Goal: Task Accomplishment & Management: Manage account settings

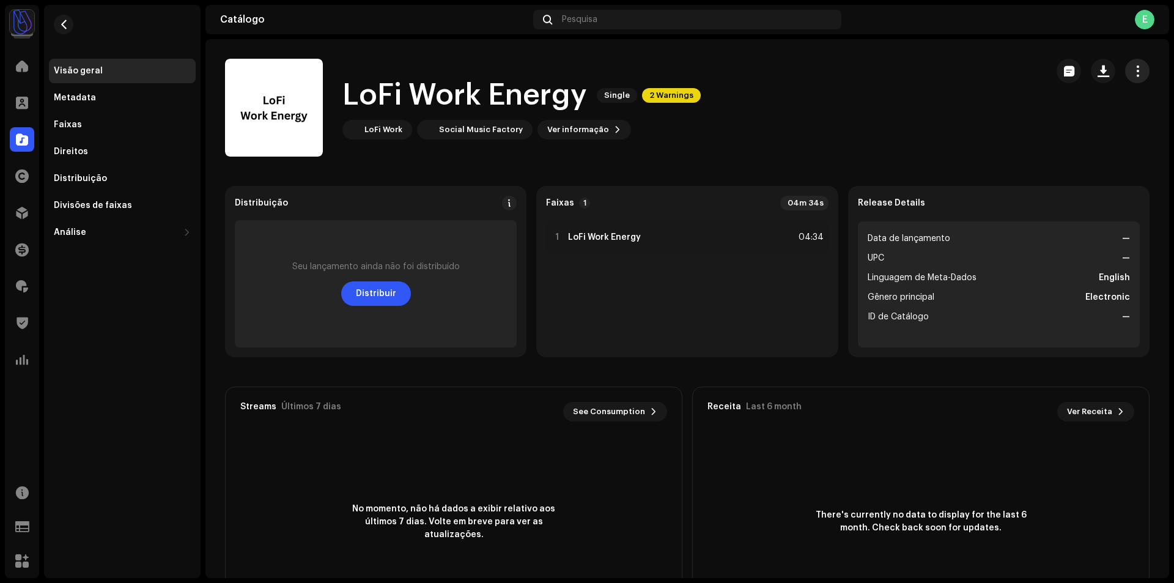
click at [1133, 70] on span "button" at bounding box center [1137, 71] width 12 height 10
click at [1080, 120] on div "Editar" at bounding box center [1075, 125] width 114 height 10
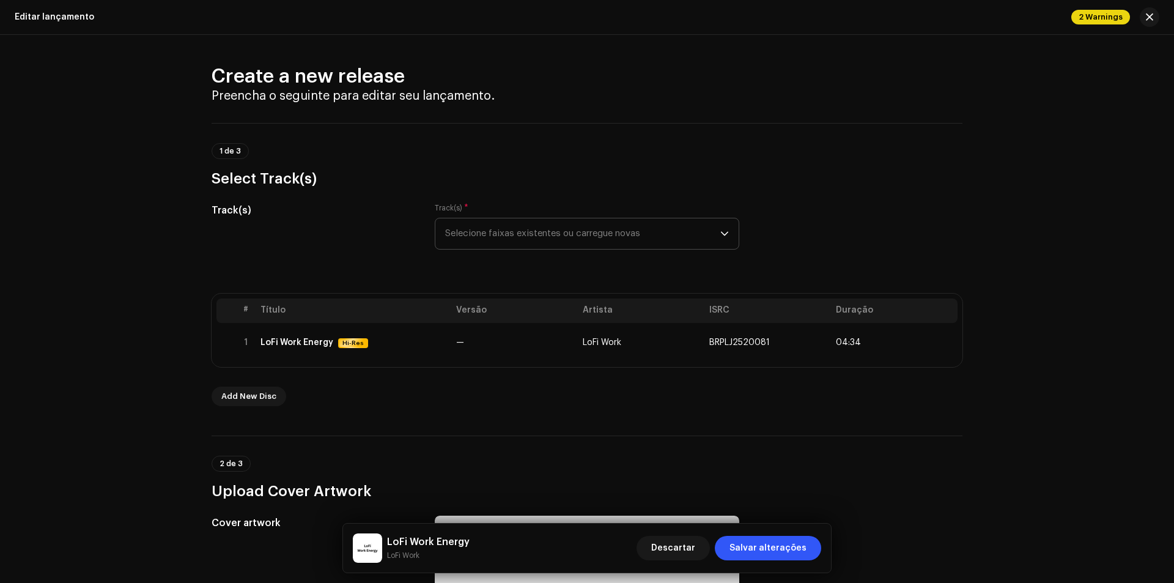
click at [519, 224] on span "Selecione faixas existentes ou carregue novas" at bounding box center [582, 233] width 275 height 31
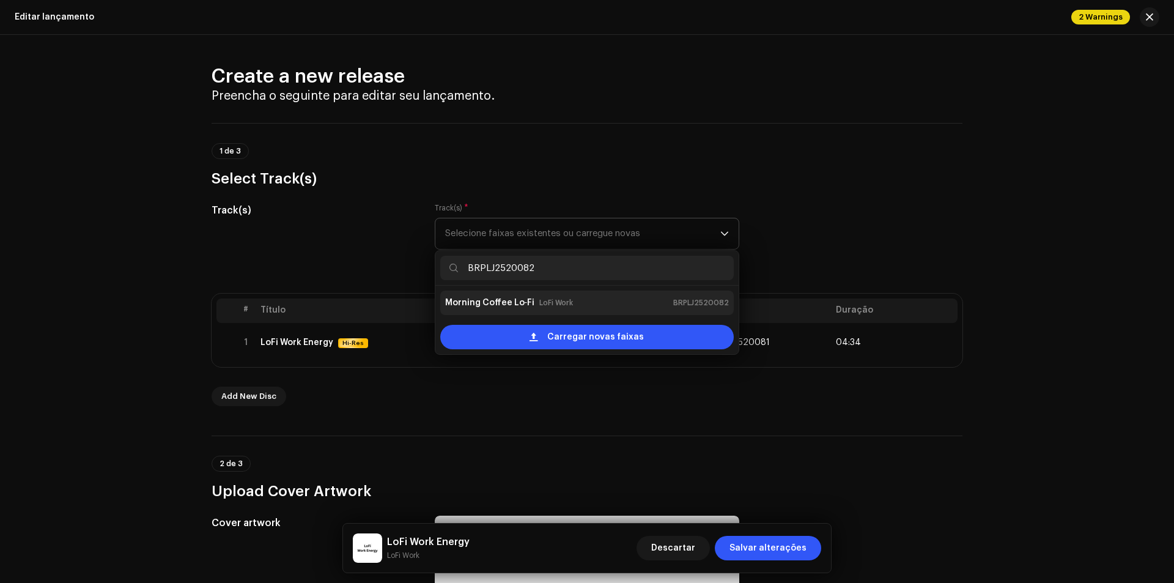
type input "BRPLJ2520082"
click at [540, 311] on div "Morning Coffee Lo‑Fi LoFi Work BRPLJ2520082" at bounding box center [587, 303] width 284 height 20
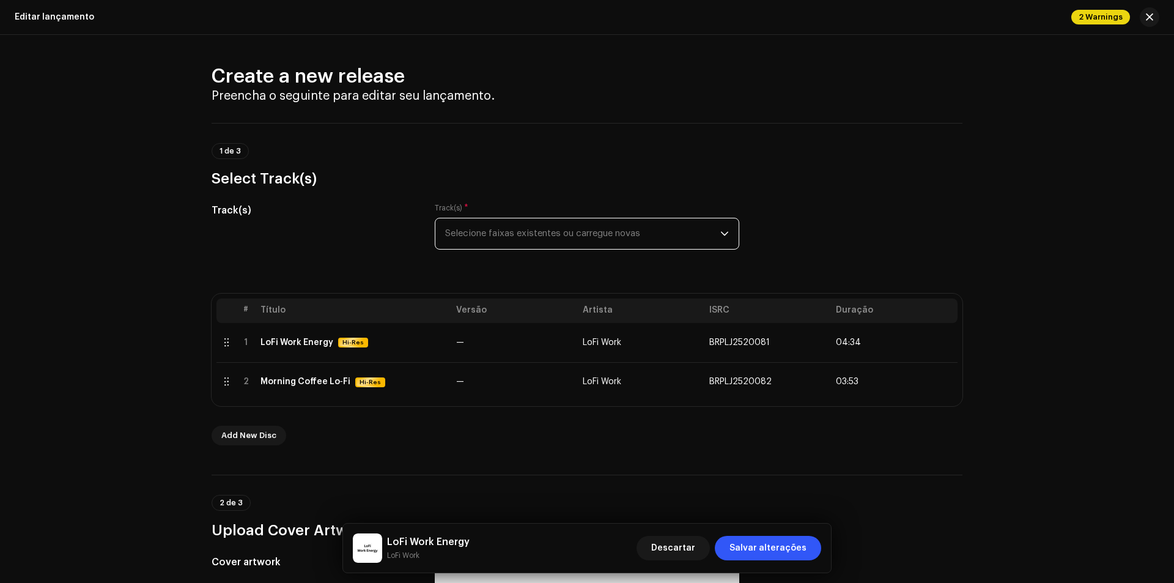
click at [493, 226] on span "Selecione faixas existentes ou carregue novas" at bounding box center [582, 233] width 275 height 31
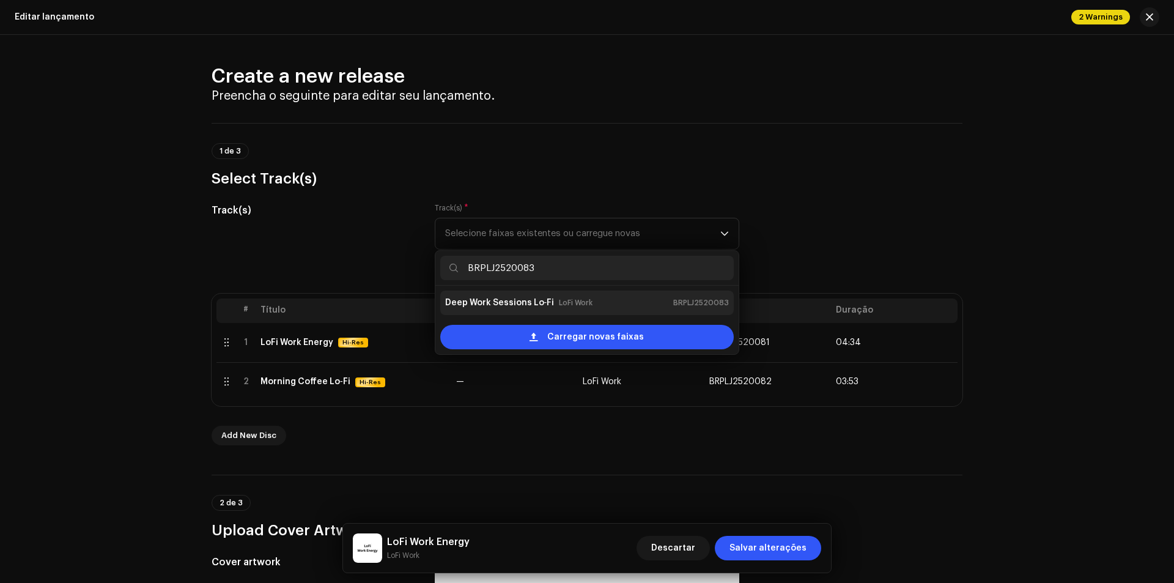
type input "BRPLJ2520083"
click at [509, 298] on strong "Deep Work Sessions Lo‑Fi" at bounding box center [499, 303] width 109 height 20
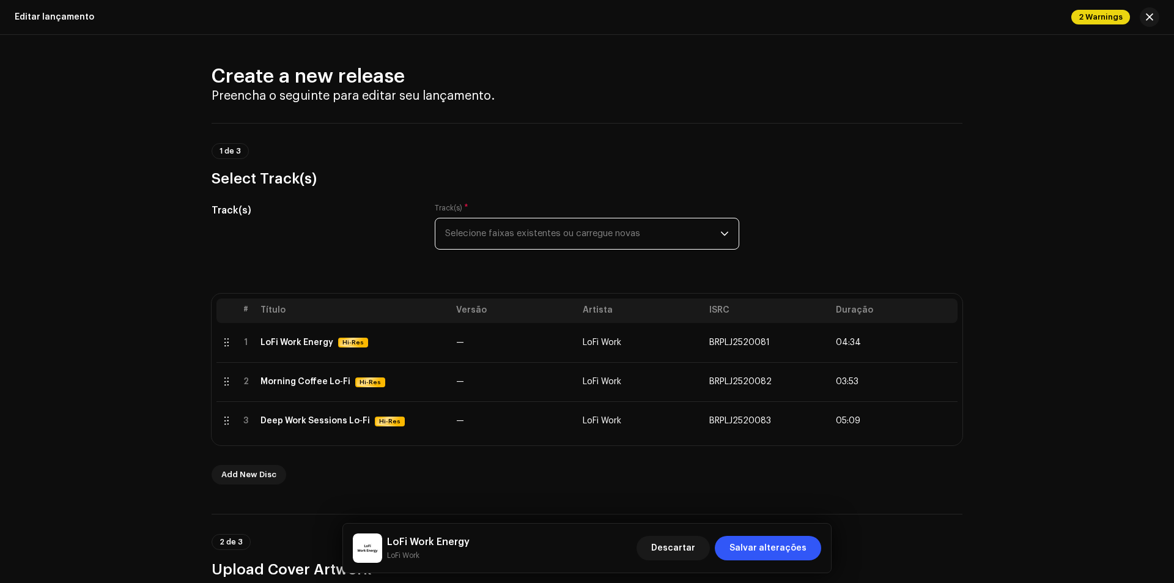
click at [470, 246] on span "Selecione faixas existentes ou carregue novas" at bounding box center [582, 233] width 275 height 31
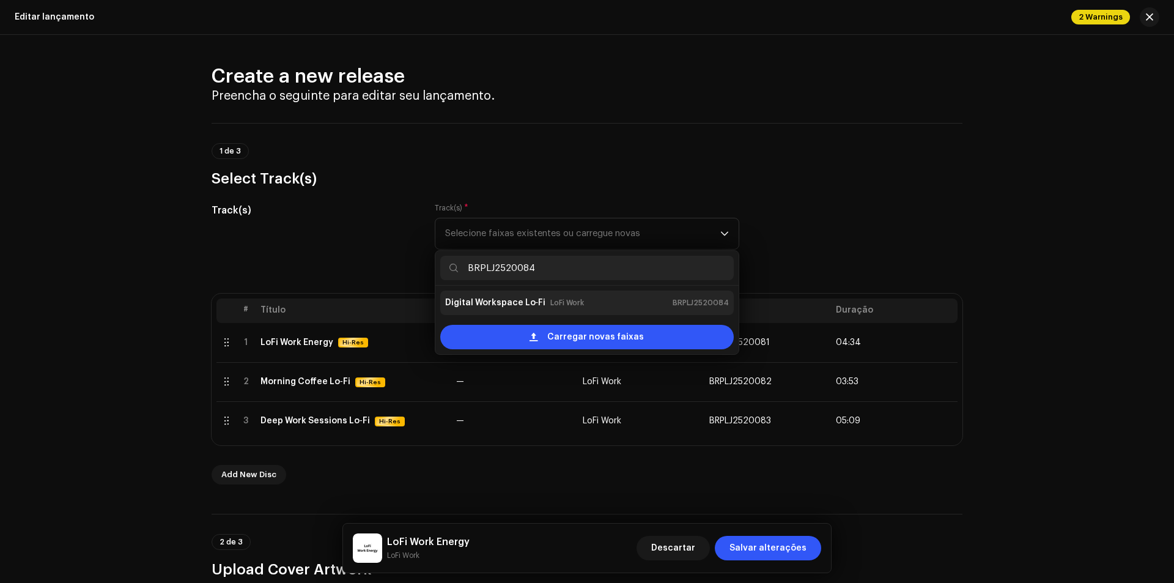
type input "BRPLJ2520084"
click at [495, 304] on strong "Digital Workspace Lo‑Fi" at bounding box center [495, 303] width 101 height 20
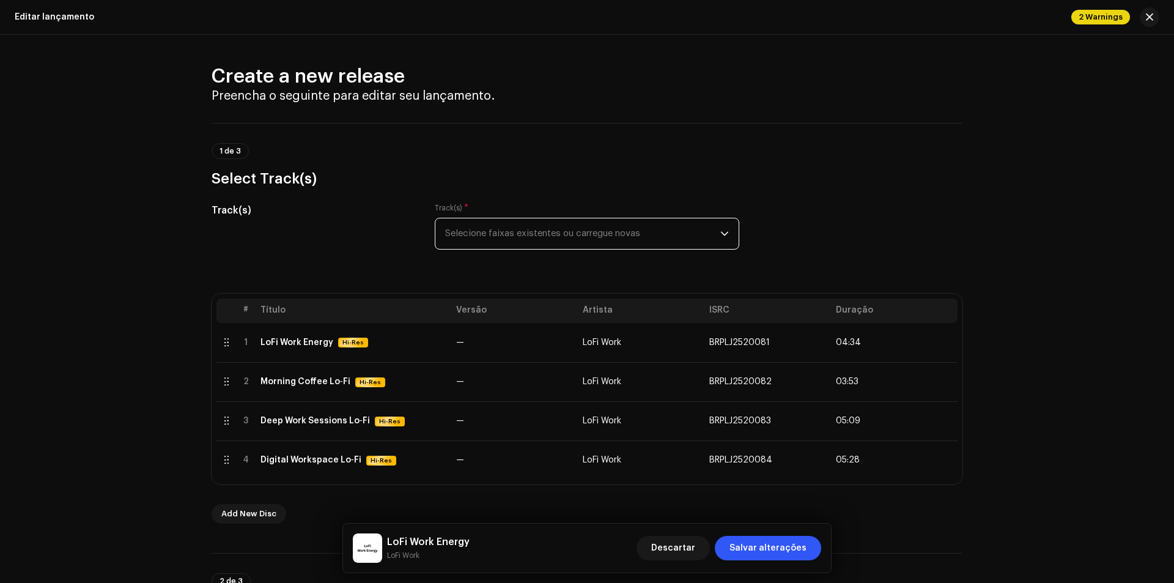
click at [502, 243] on span "Selecione faixas existentes ou carregue novas" at bounding box center [582, 233] width 275 height 31
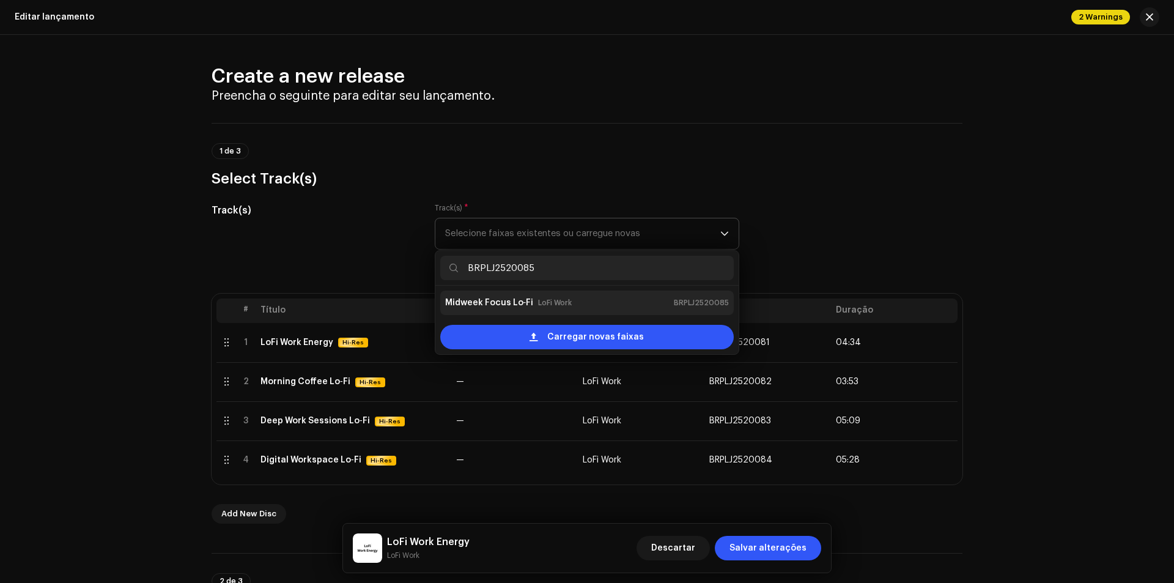
type input "BRPLJ2520085"
click at [511, 292] on li "Midweek Focus Lo‑Fi LoFi Work BRPLJ2520085" at bounding box center [586, 302] width 293 height 24
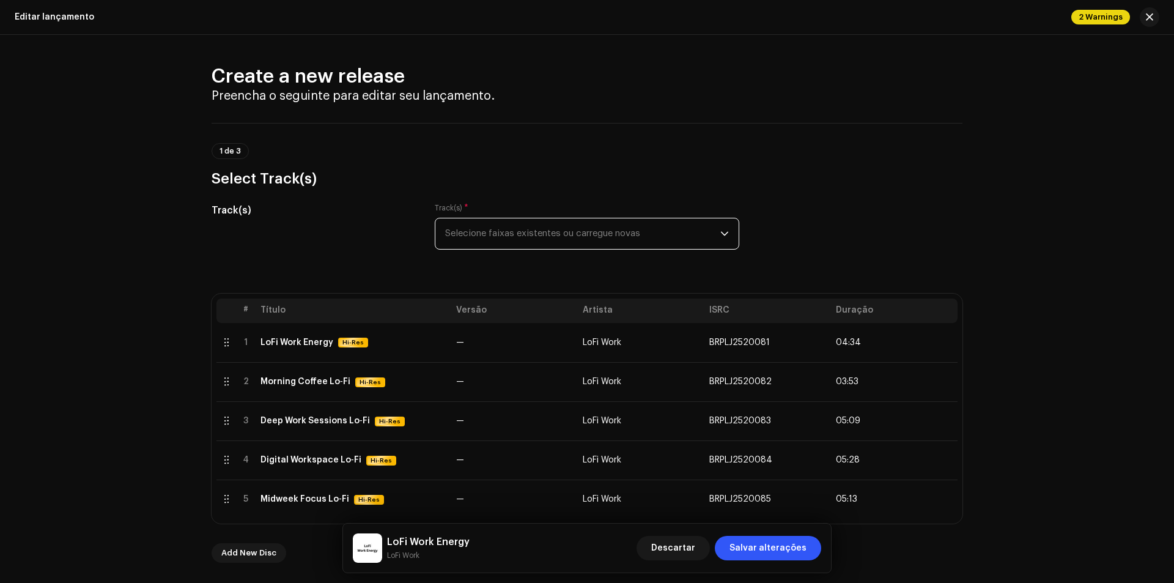
click at [536, 236] on span "Selecione faixas existentes ou carregue novas" at bounding box center [582, 233] width 275 height 31
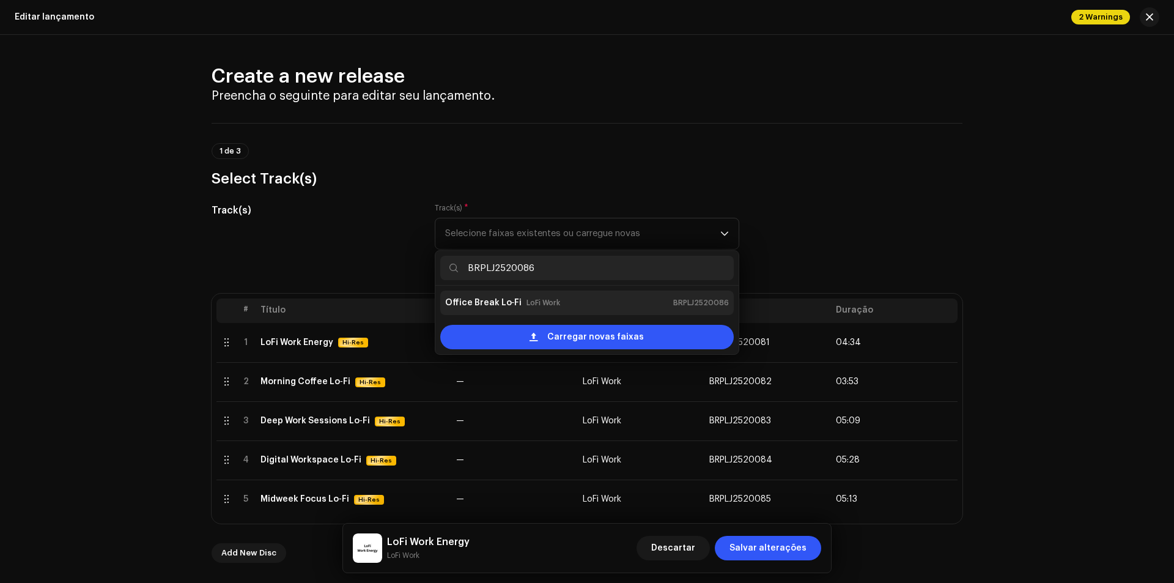
type input "BRPLJ2520086"
click at [536, 300] on small "LoFi Work" at bounding box center [543, 302] width 34 height 12
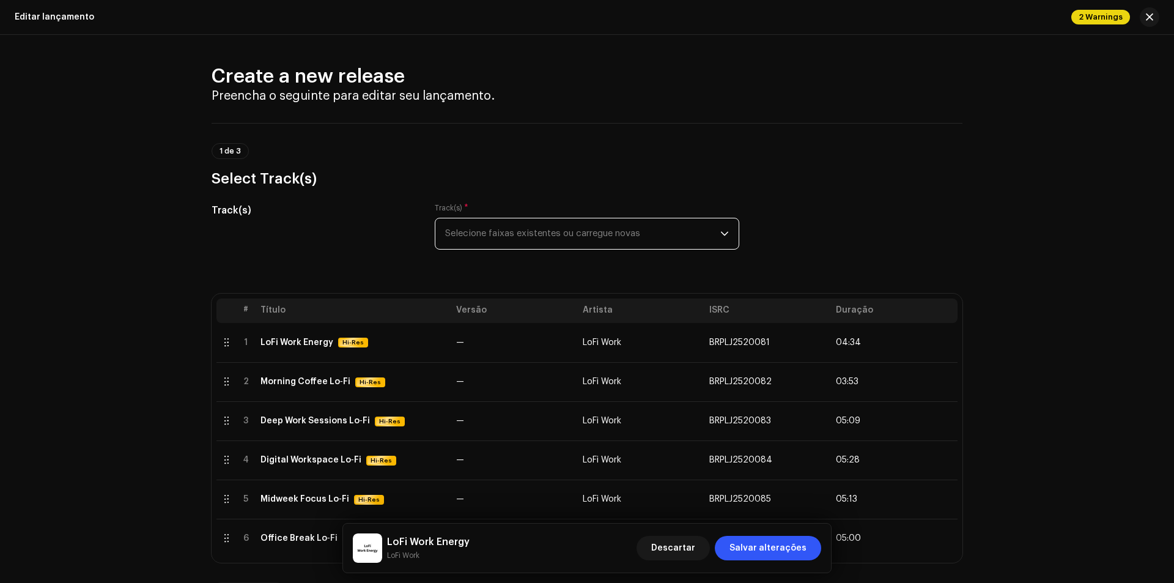
click at [482, 234] on span "Selecione faixas existentes ou carregue novas" at bounding box center [582, 233] width 275 height 31
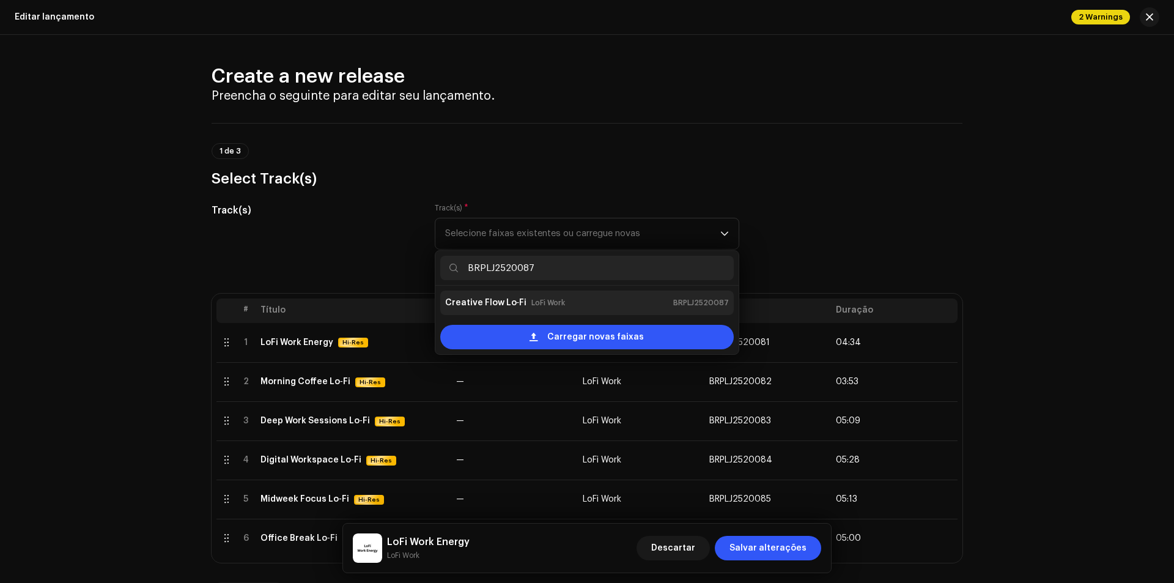
type input "BRPLJ2520087"
click at [523, 312] on div "Creative Flow Lo‑Fi LoFi Work BRPLJ2520087" at bounding box center [587, 303] width 284 height 20
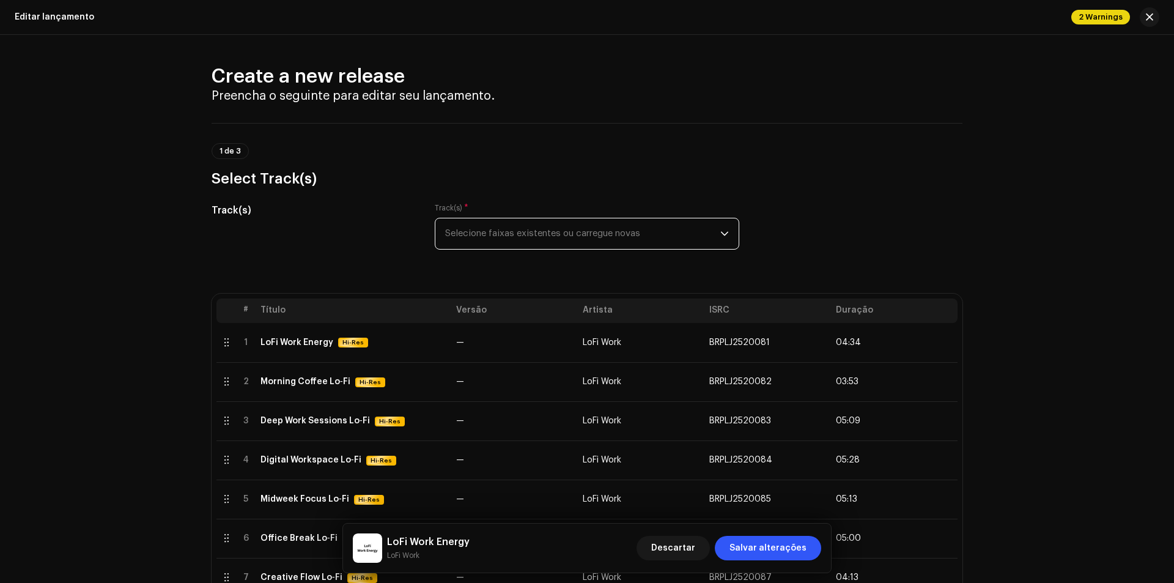
click at [490, 248] on span "Selecione faixas existentes ou carregue novas" at bounding box center [582, 233] width 275 height 31
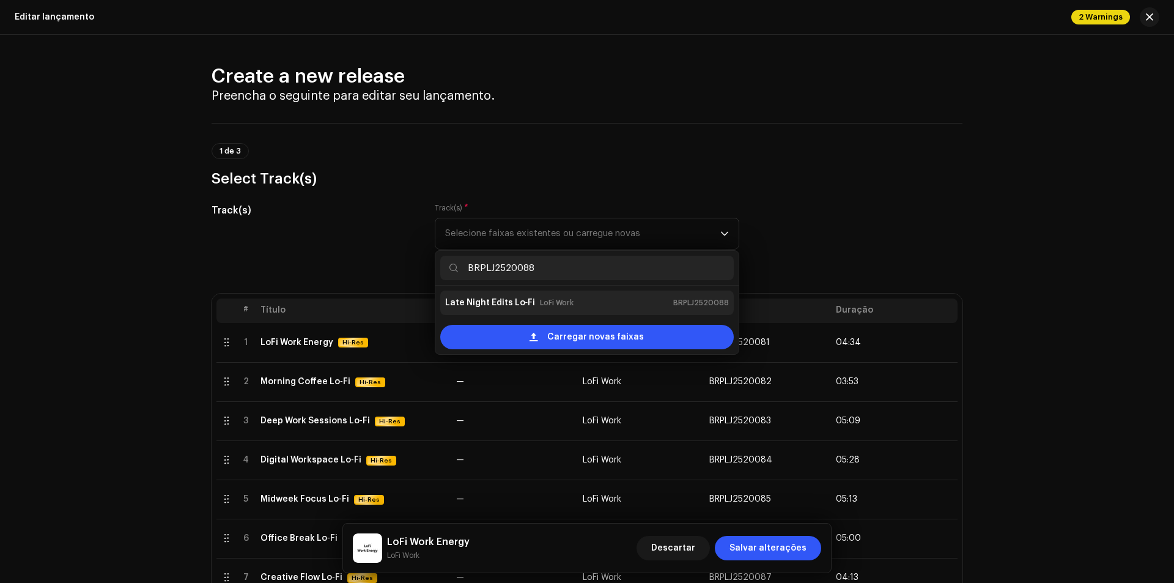
type input "BRPLJ2520088"
click at [512, 298] on strong "Late Night Edits Lo‑Fi" at bounding box center [490, 303] width 90 height 20
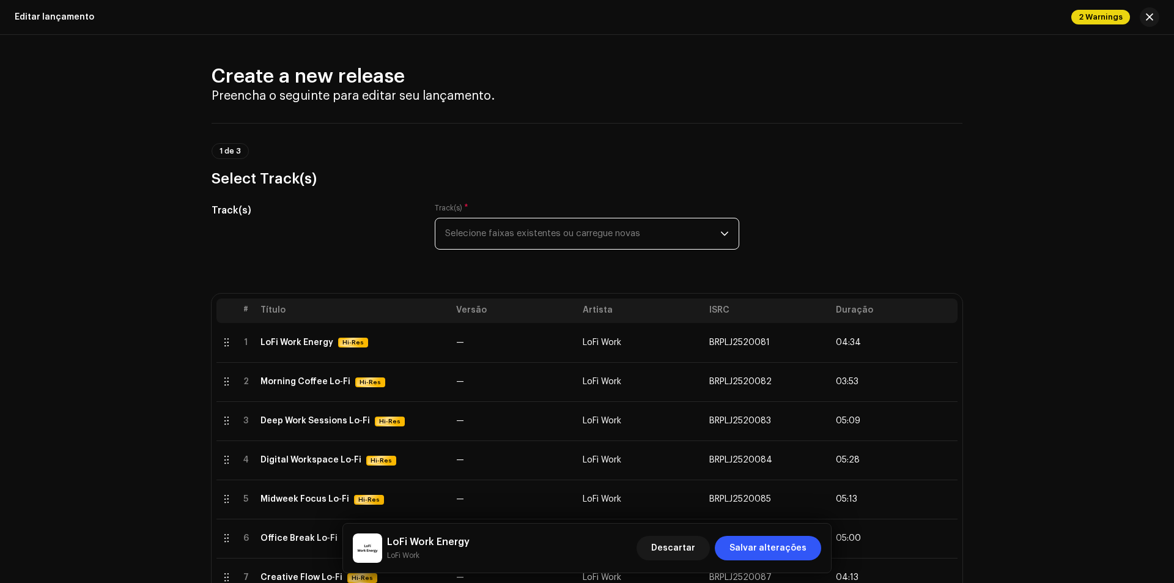
click at [502, 224] on span "Selecione faixas existentes ou carregue novas" at bounding box center [582, 233] width 275 height 31
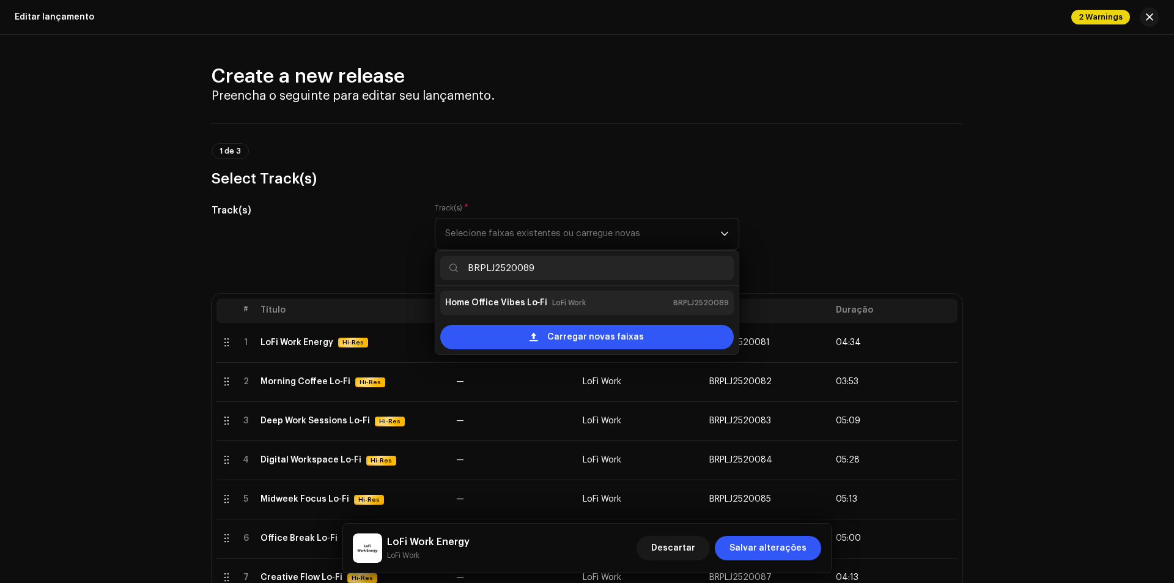
type input "BRPLJ2520089"
click at [491, 309] on strong "Home Office Vibes Lo‑Fi" at bounding box center [496, 303] width 103 height 20
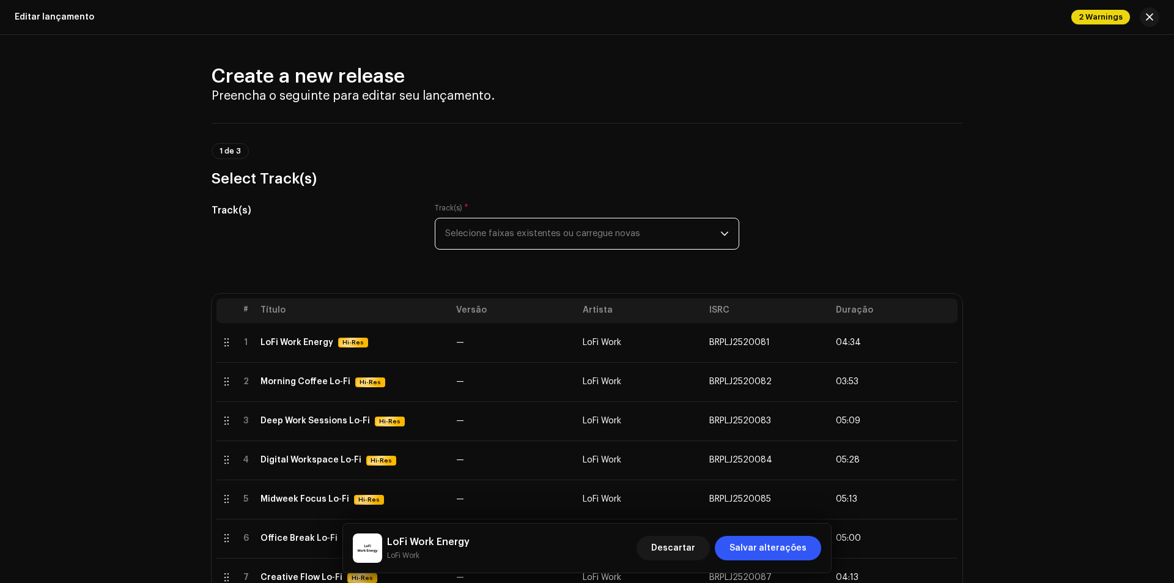
click at [565, 232] on span "Selecione faixas existentes ou carregue novas" at bounding box center [582, 233] width 275 height 31
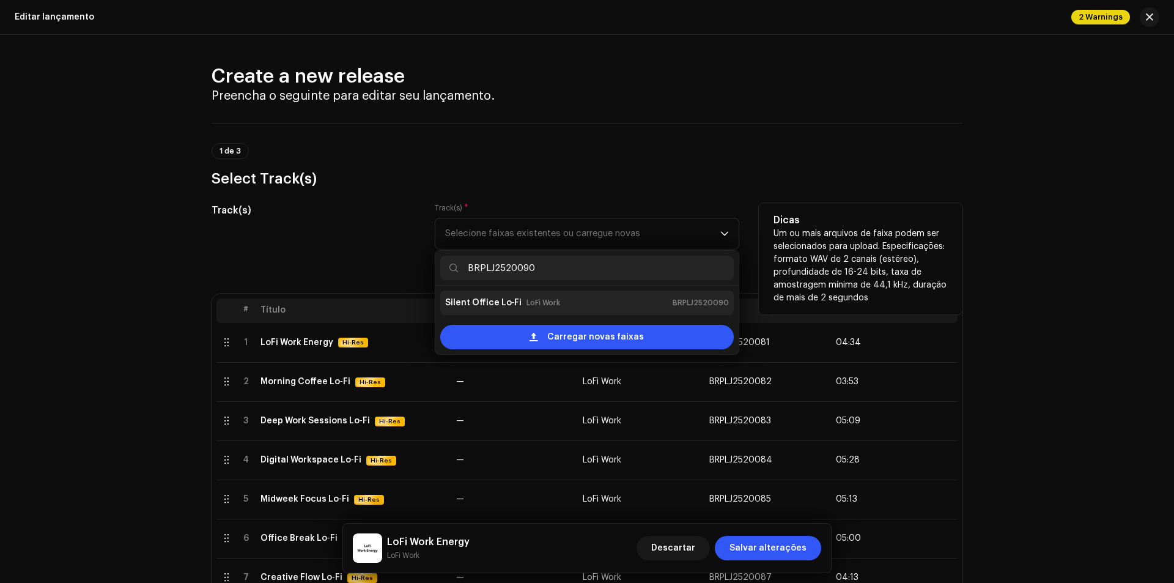
type input "BRPLJ2520090"
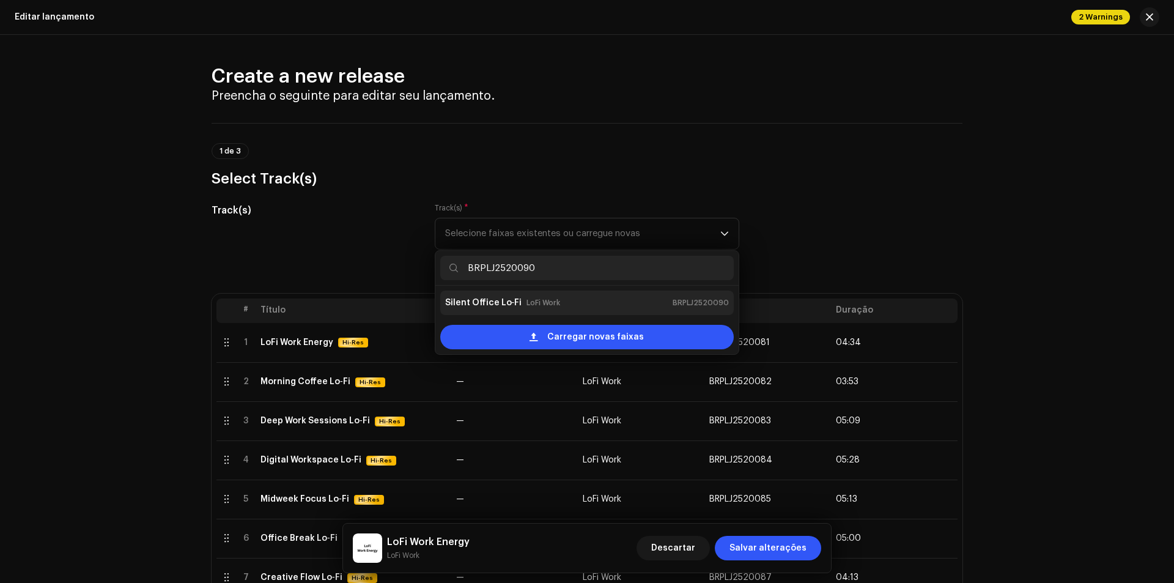
click at [528, 302] on small "LoFi Work" at bounding box center [543, 302] width 34 height 12
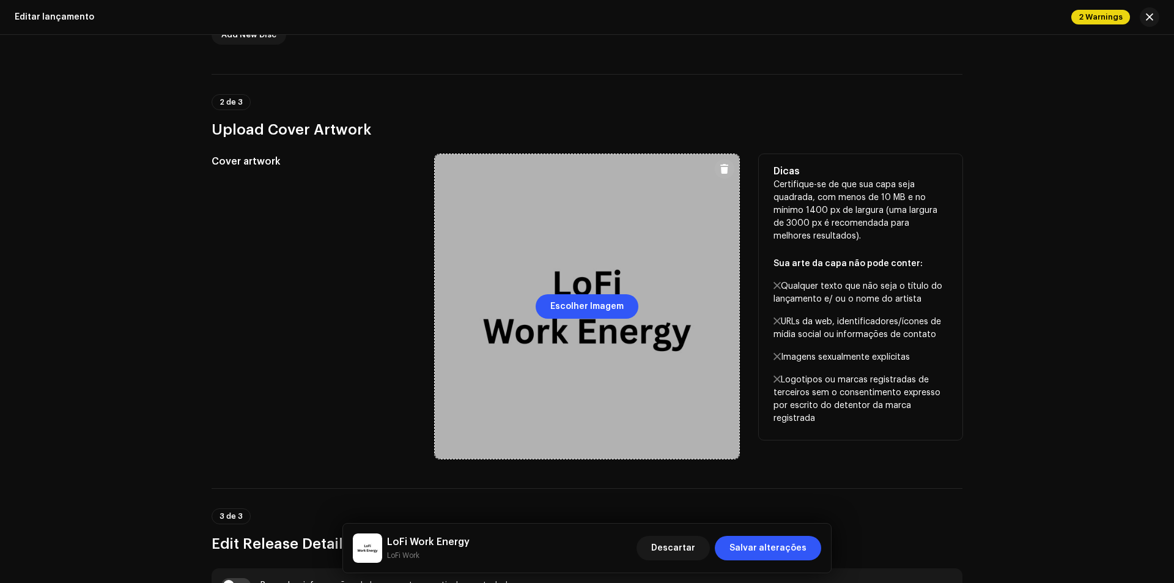
scroll to position [734, 0]
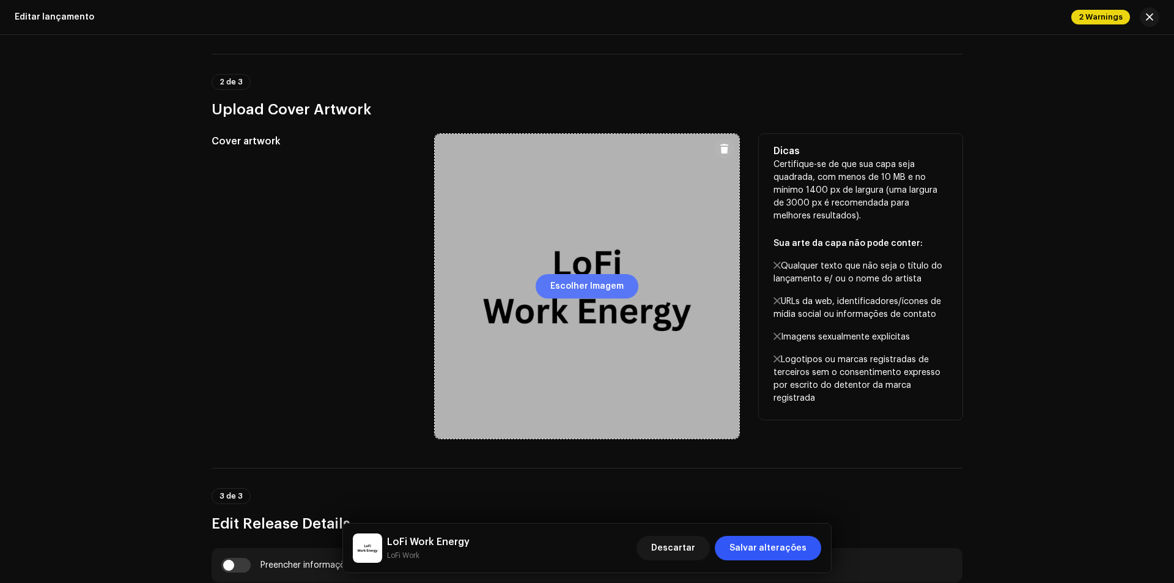
click at [577, 292] on span "Escolher Imagem" at bounding box center [586, 286] width 73 height 24
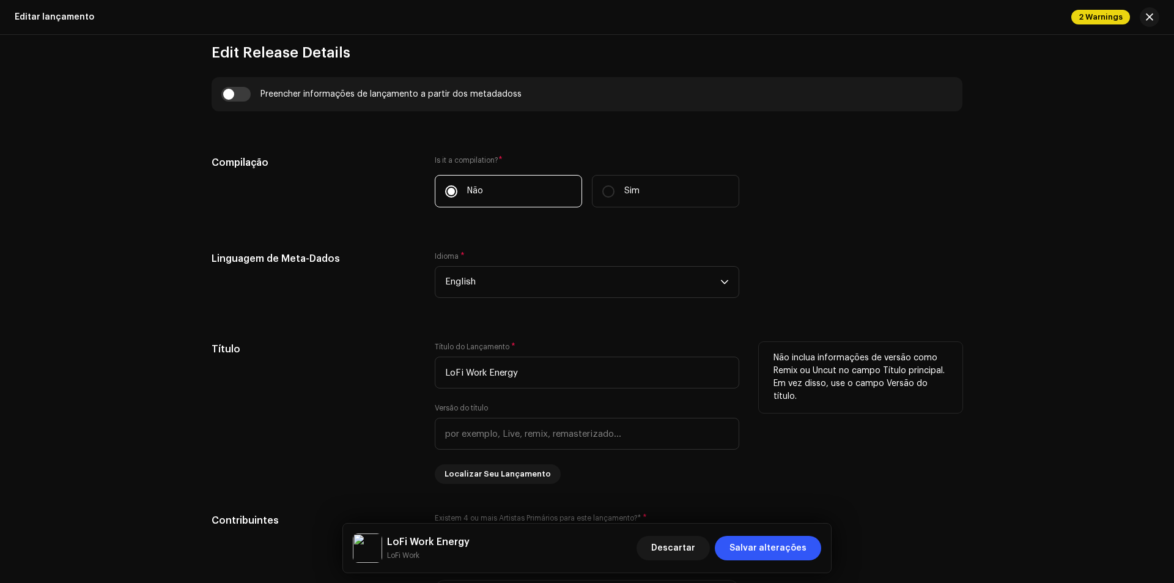
scroll to position [1223, 0]
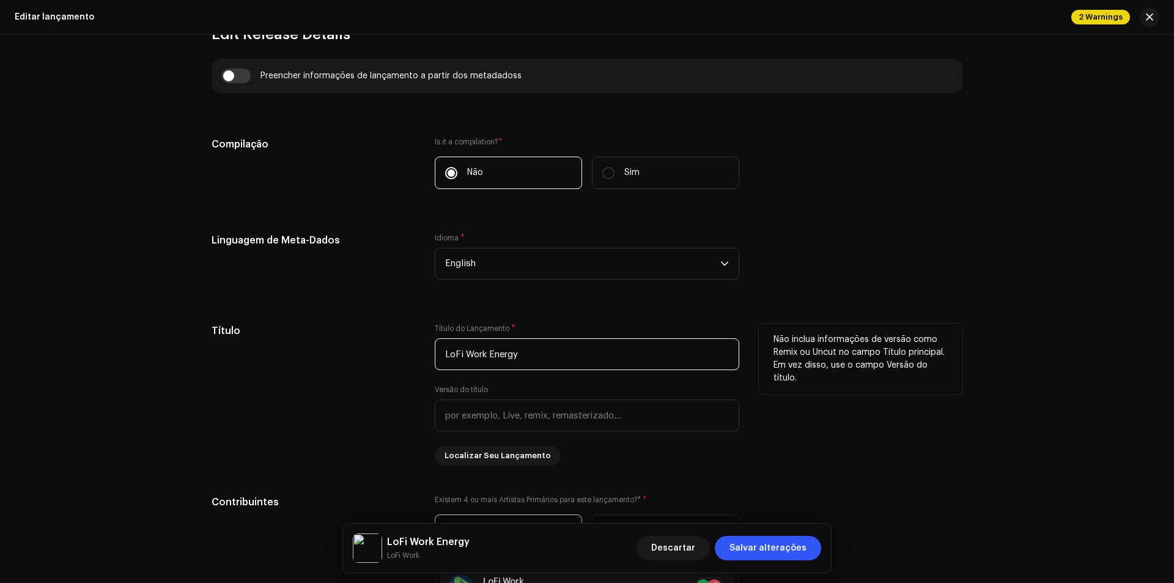
click at [537, 358] on input "LoFi Work Energy" at bounding box center [587, 354] width 304 height 32
paste input "Ideal Atmosphere to Focus"
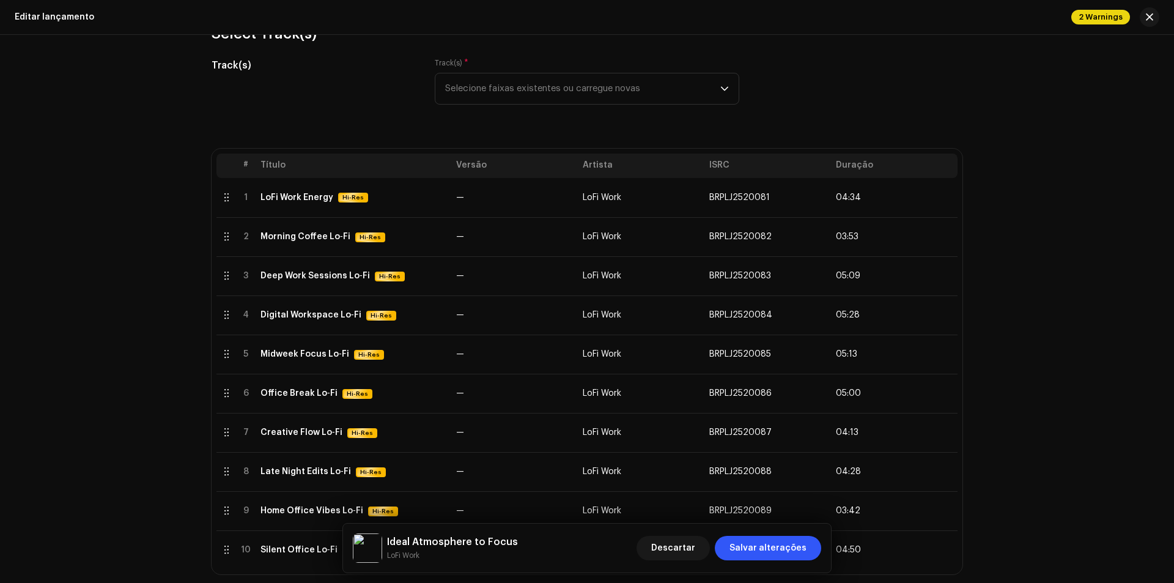
scroll to position [183, 0]
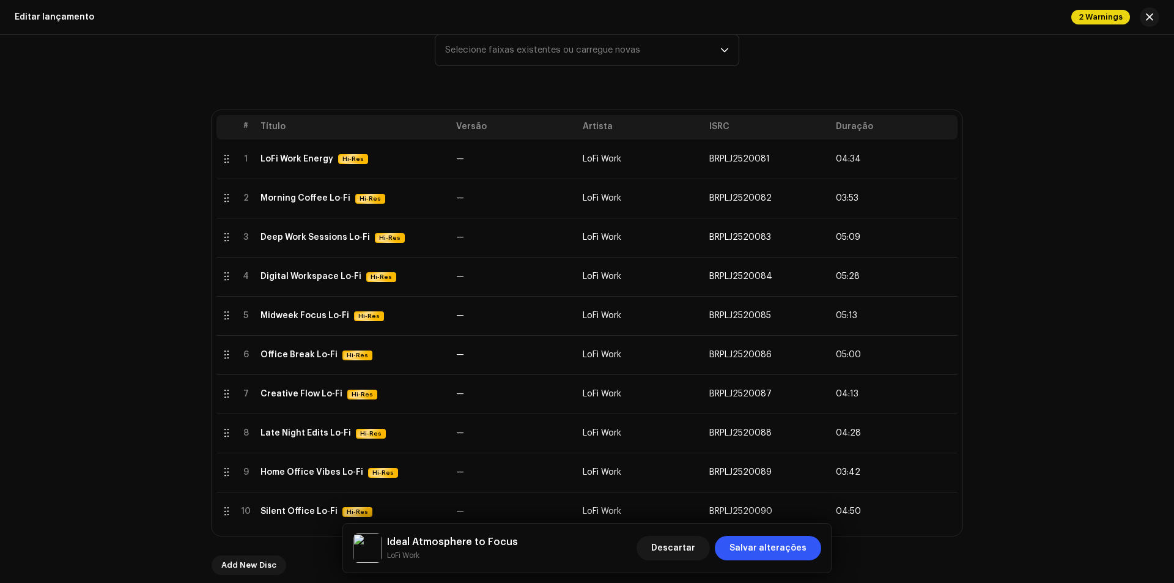
type input "Ideal Atmosphere to Focus"
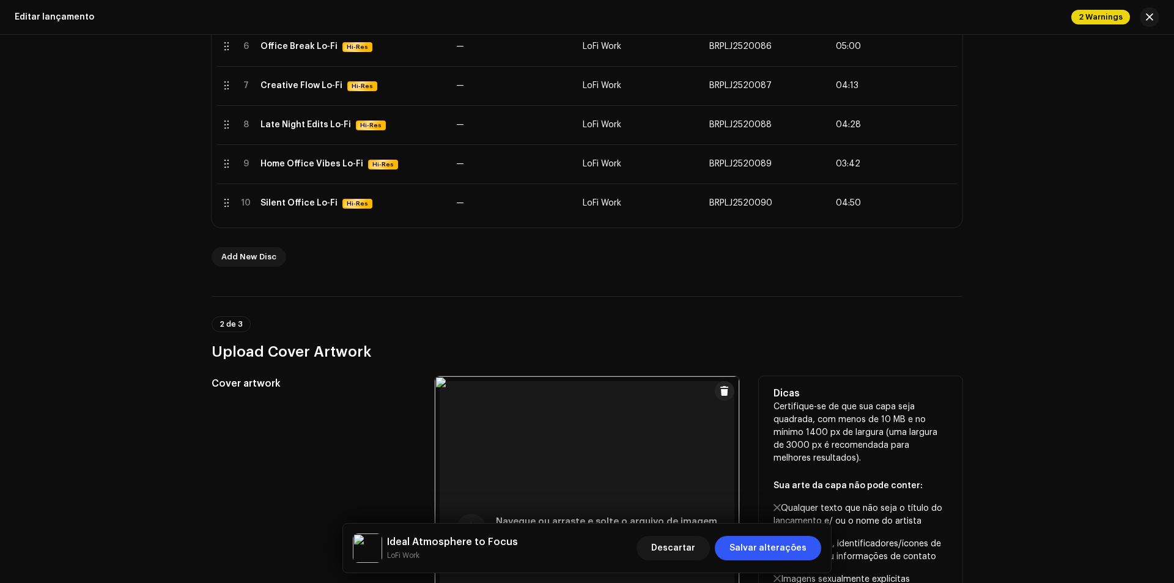
scroll to position [550, 0]
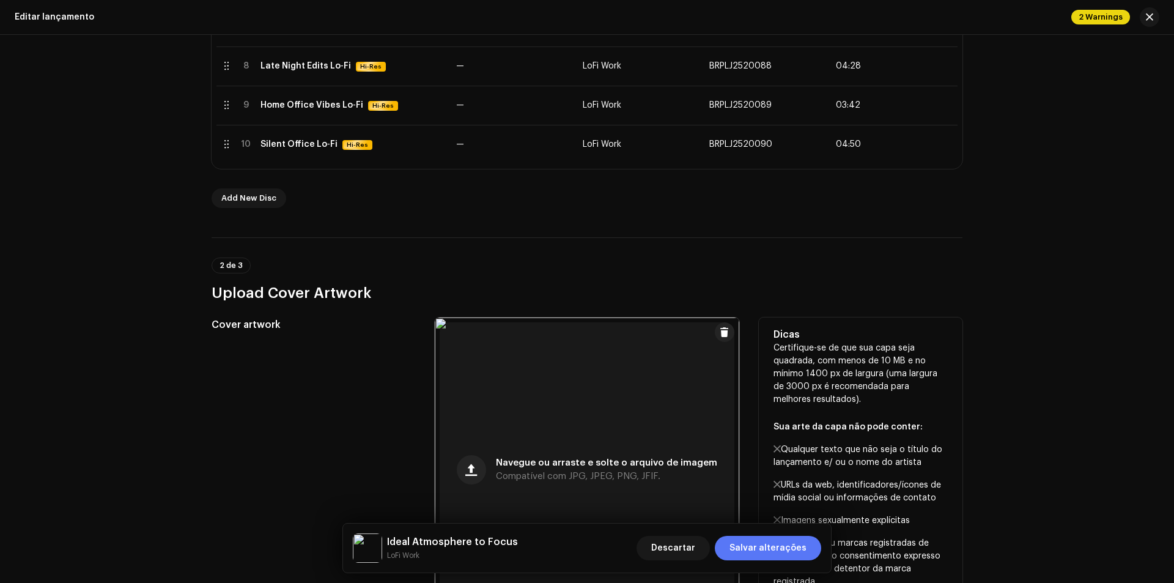
click at [741, 543] on span "Salvar alterações" at bounding box center [767, 547] width 77 height 24
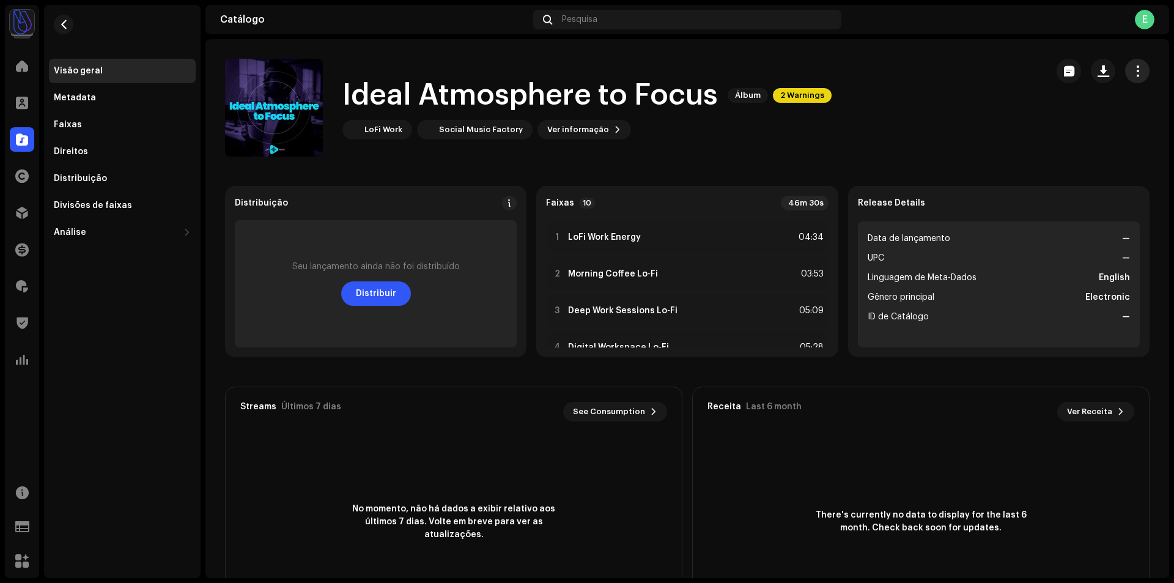
click at [1136, 69] on button "button" at bounding box center [1137, 71] width 24 height 24
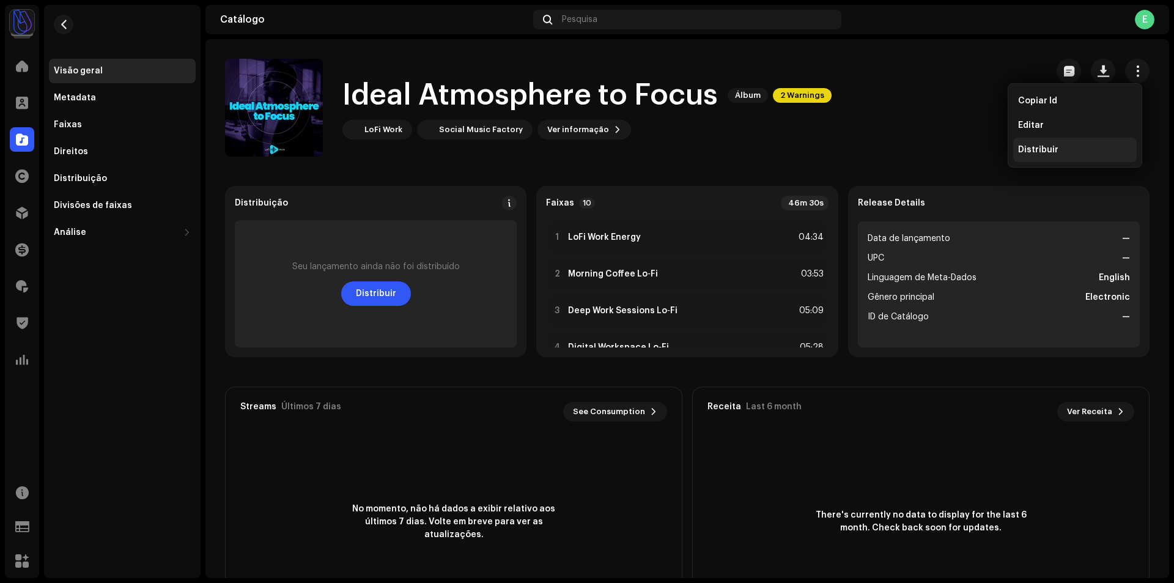
click at [1062, 147] on div "Distribuir" at bounding box center [1075, 150] width 114 height 10
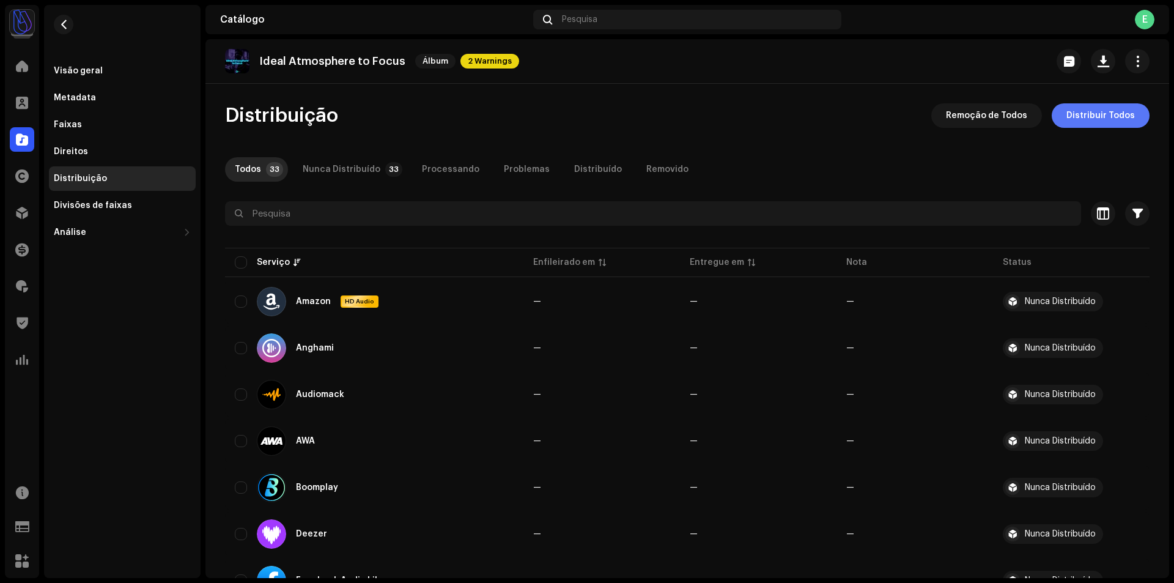
click at [1084, 126] on span "Distribuir Todos" at bounding box center [1100, 115] width 68 height 24
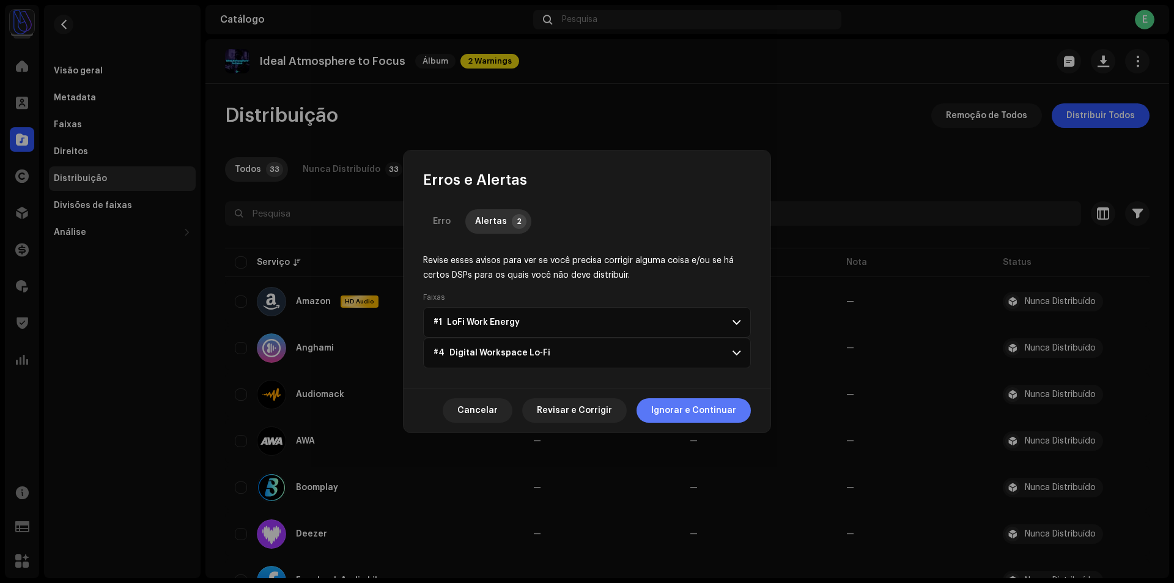
click at [713, 413] on span "Ignorar e Continuar" at bounding box center [693, 410] width 85 height 24
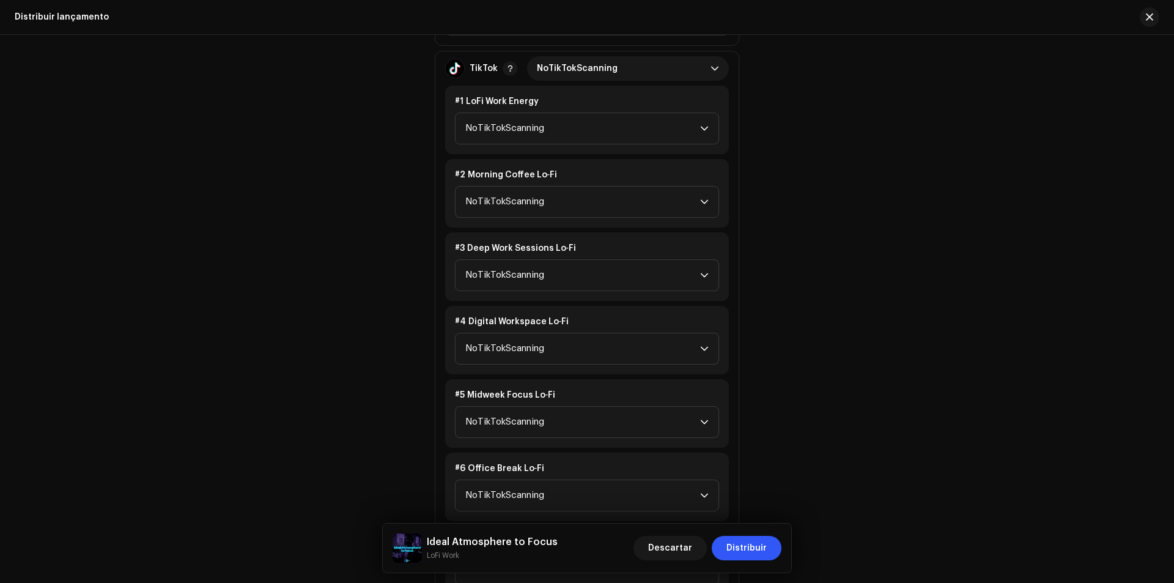
scroll to position [1467, 0]
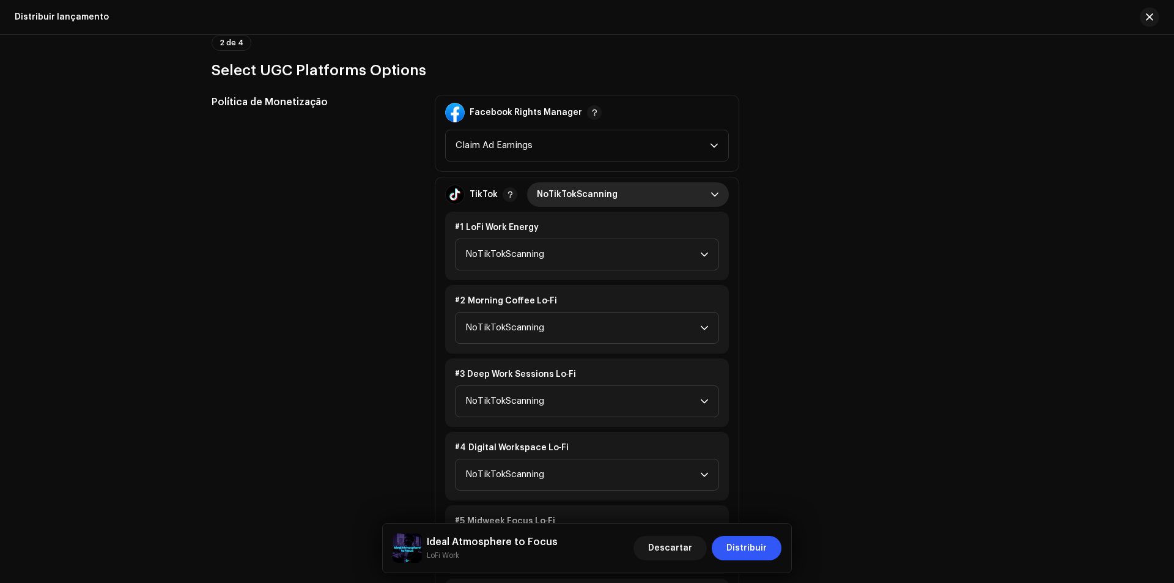
click at [596, 196] on span "NoTikTokScanning" at bounding box center [624, 194] width 174 height 24
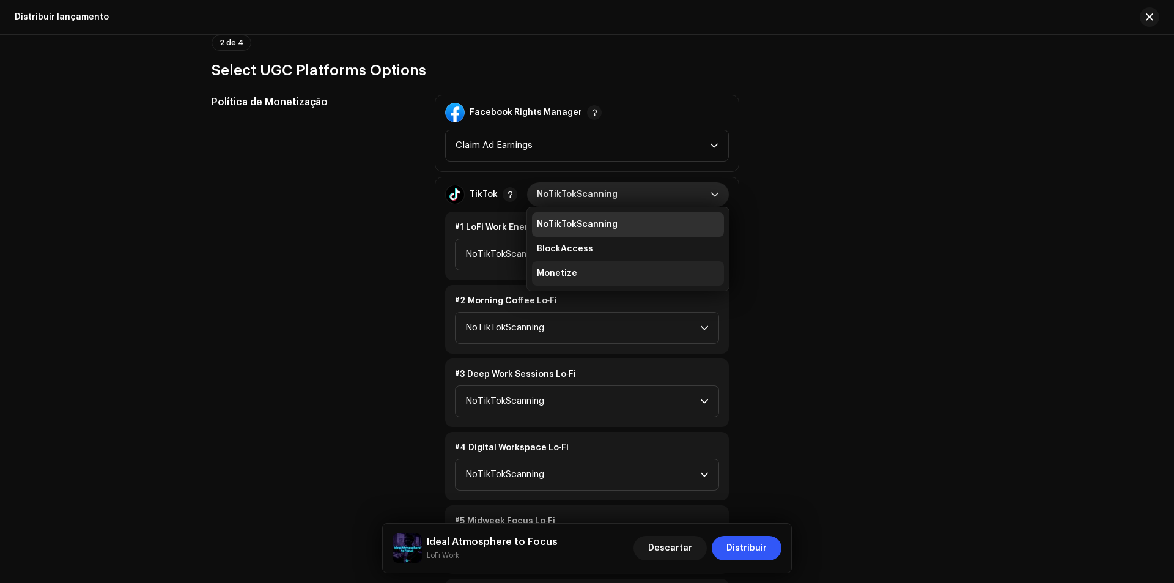
click at [581, 268] on li "Monetize" at bounding box center [628, 273] width 192 height 24
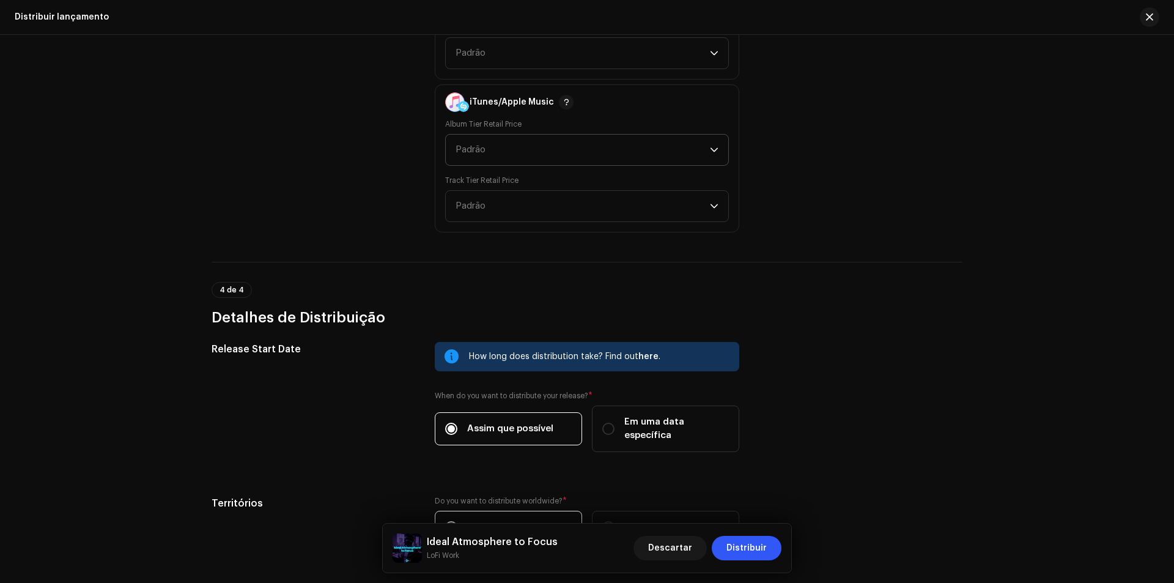
scroll to position [2757, 0]
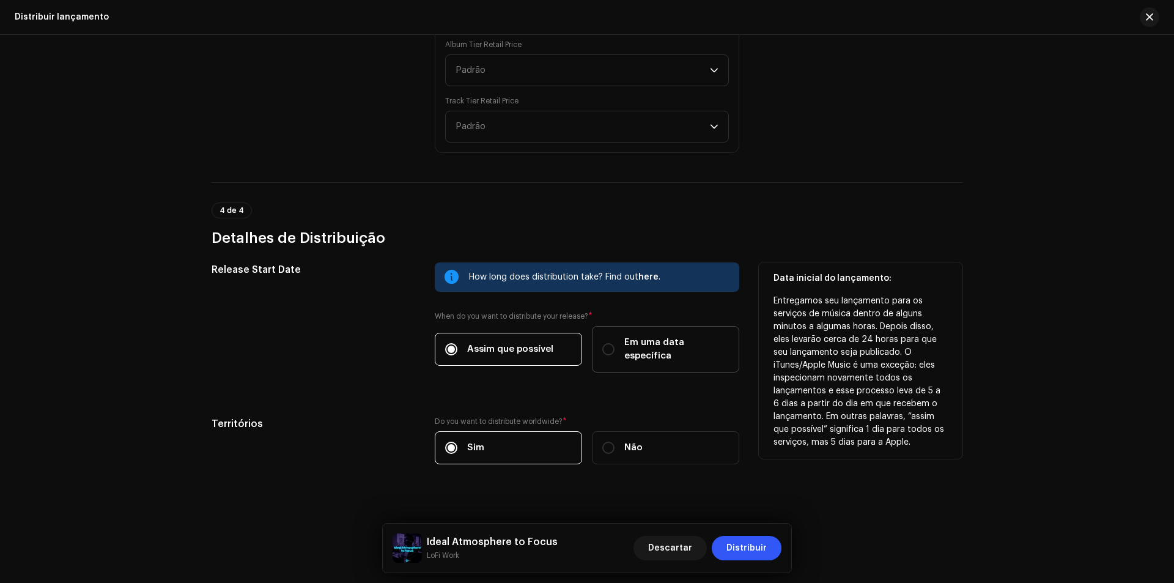
click at [617, 345] on div "Em uma data específica" at bounding box center [665, 349] width 127 height 27
click at [614, 345] on input "Em uma data específica" at bounding box center [608, 349] width 12 height 12
radio input "true"
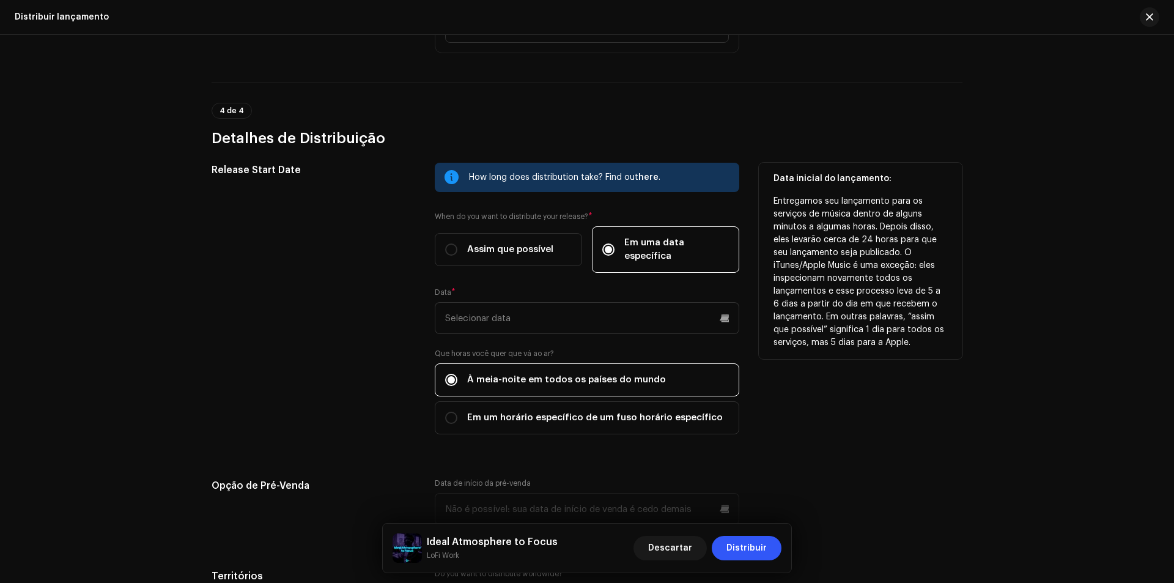
scroll to position [2940, 0]
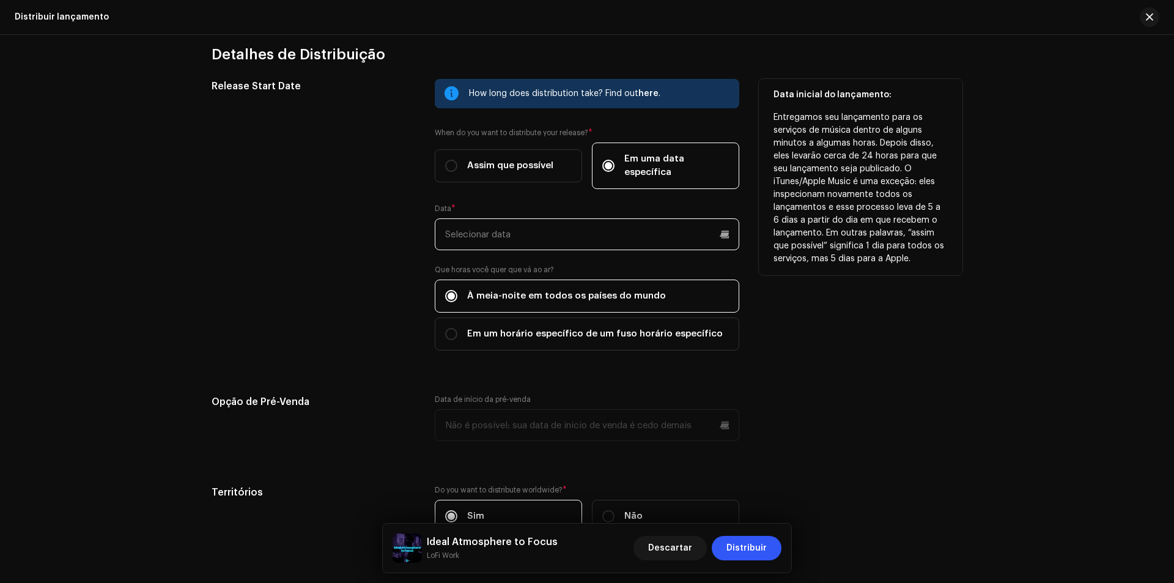
click at [611, 220] on input "text" at bounding box center [587, 234] width 304 height 32
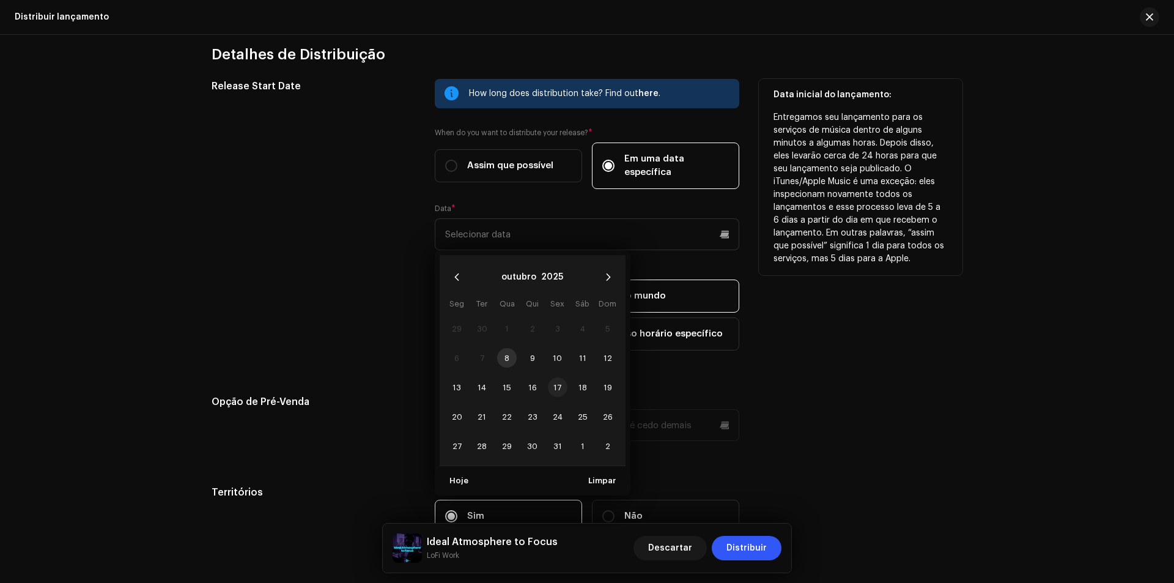
click at [556, 377] on span "17" at bounding box center [558, 387] width 20 height 20
type input "[DATE]"
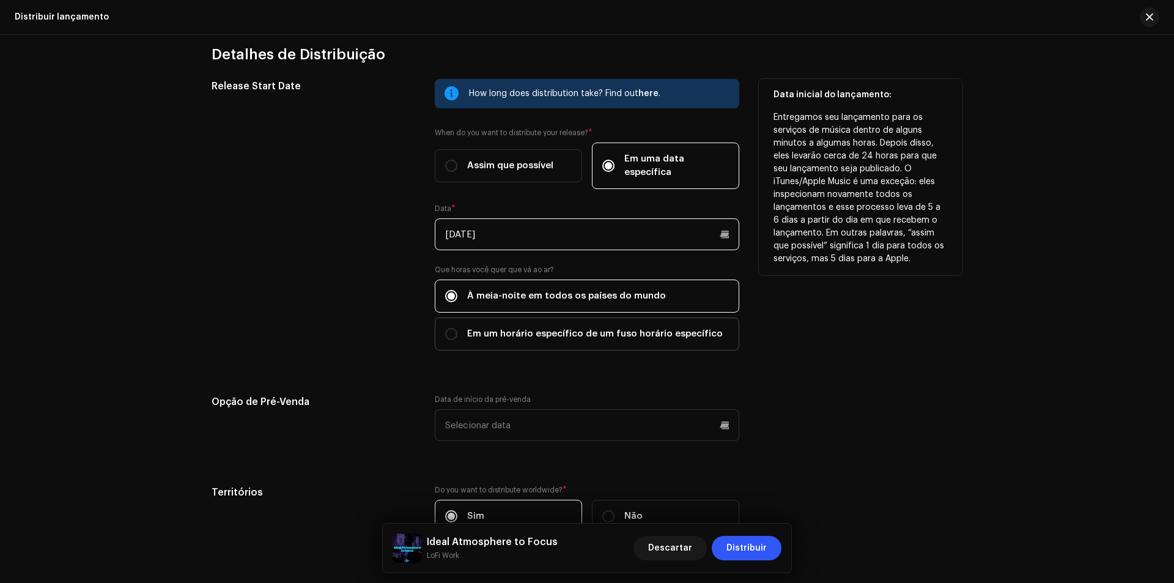
scroll to position [3009, 0]
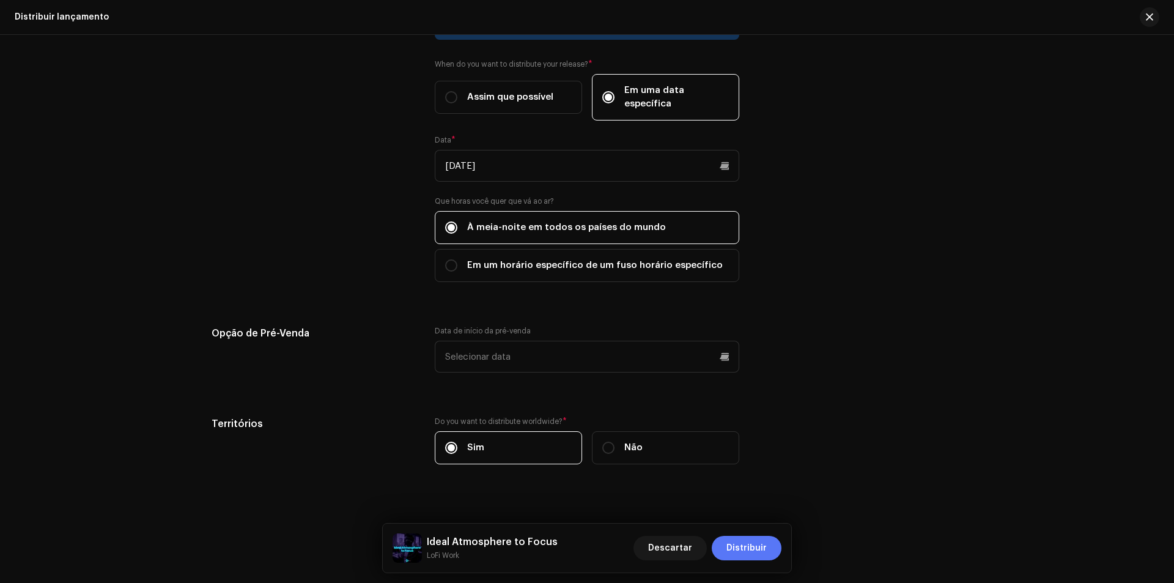
click at [748, 547] on span "Distribuir" at bounding box center [746, 547] width 40 height 24
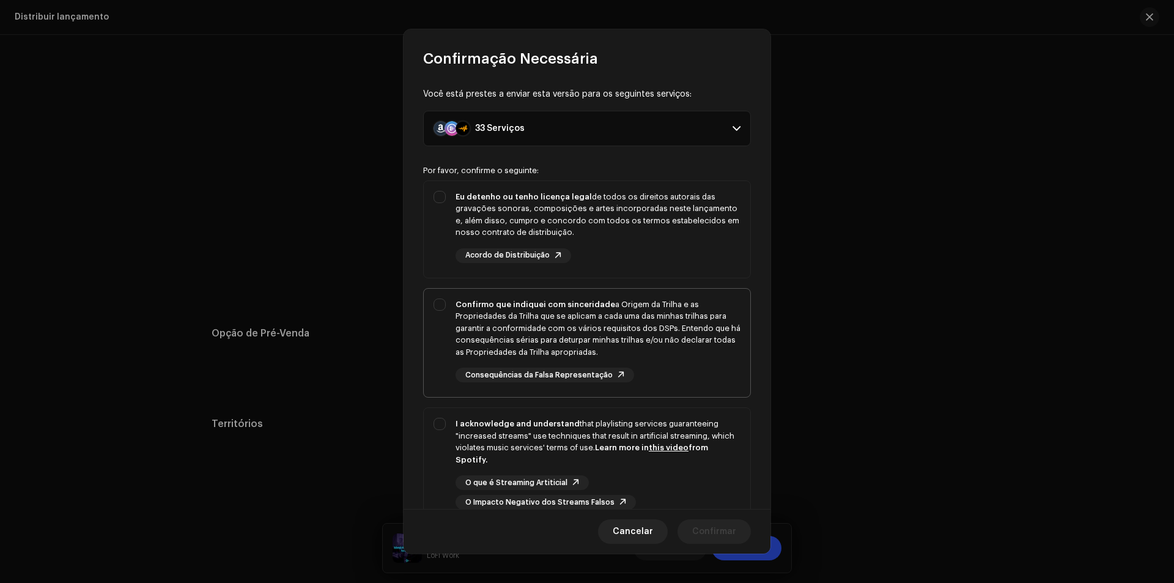
click at [638, 358] on div "Confirmo que indiquei com sinceridade a Origem da Trilha e as Propriedades da T…" at bounding box center [597, 340] width 285 height 84
checkbox input "true"
click at [661, 194] on div "Eu detenho ou tenho licença legal de todos os direitos autorais das gravações s…" at bounding box center [597, 215] width 285 height 48
checkbox input "true"
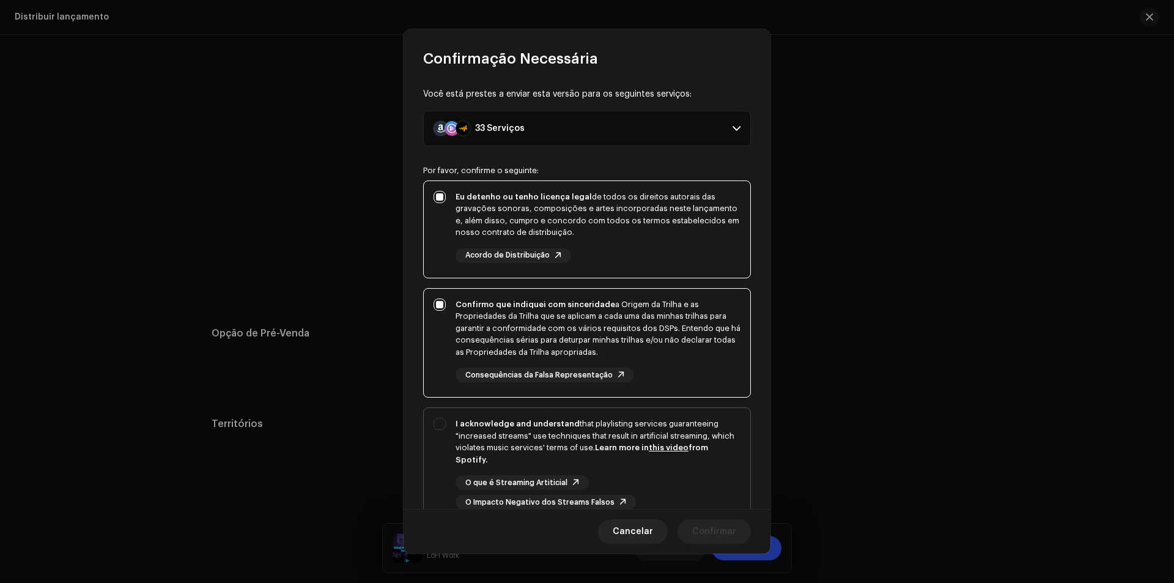
click at [689, 424] on div "I acknowledge and understand that playlisting services guaranteeing "increased …" at bounding box center [597, 441] width 285 height 48
checkbox input "true"
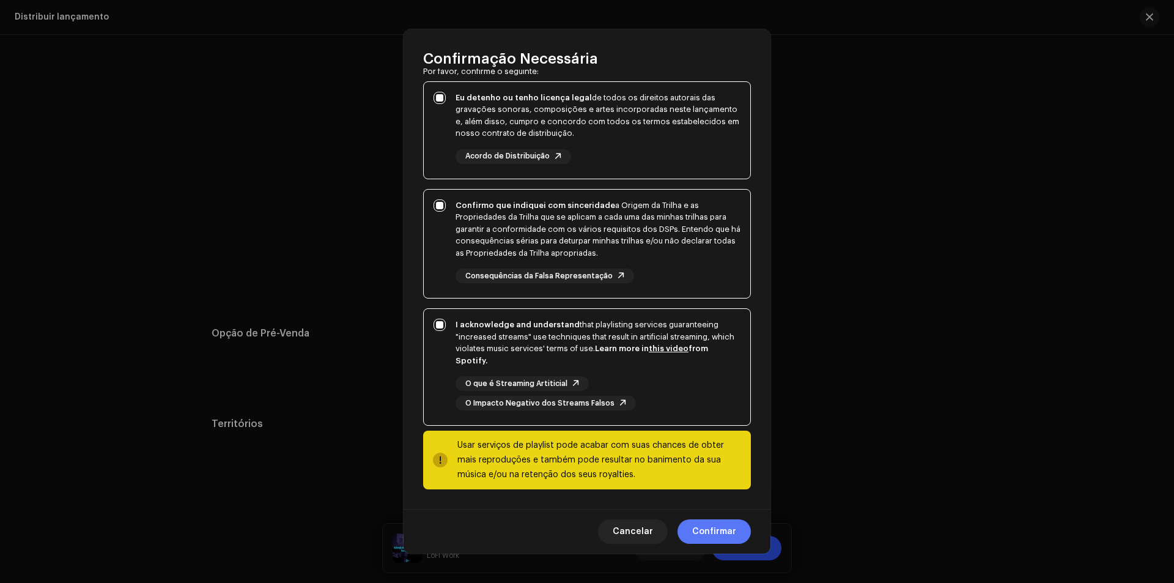
click at [716, 540] on span "Confirmar" at bounding box center [714, 531] width 44 height 24
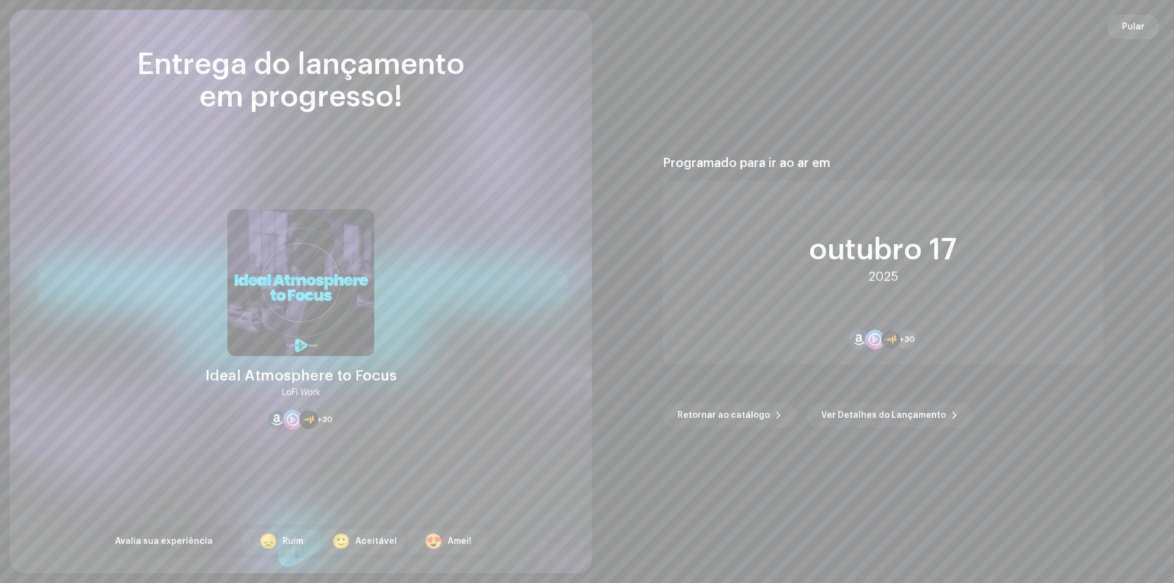
click at [1128, 20] on span "Pular" at bounding box center [1133, 27] width 23 height 24
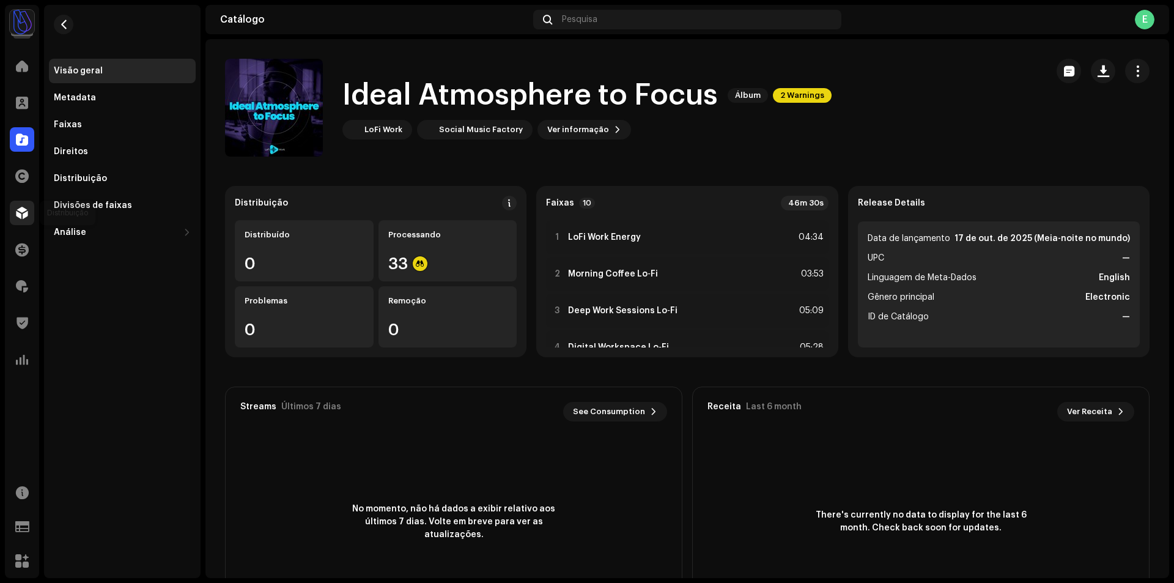
click at [18, 216] on span at bounding box center [22, 213] width 12 height 10
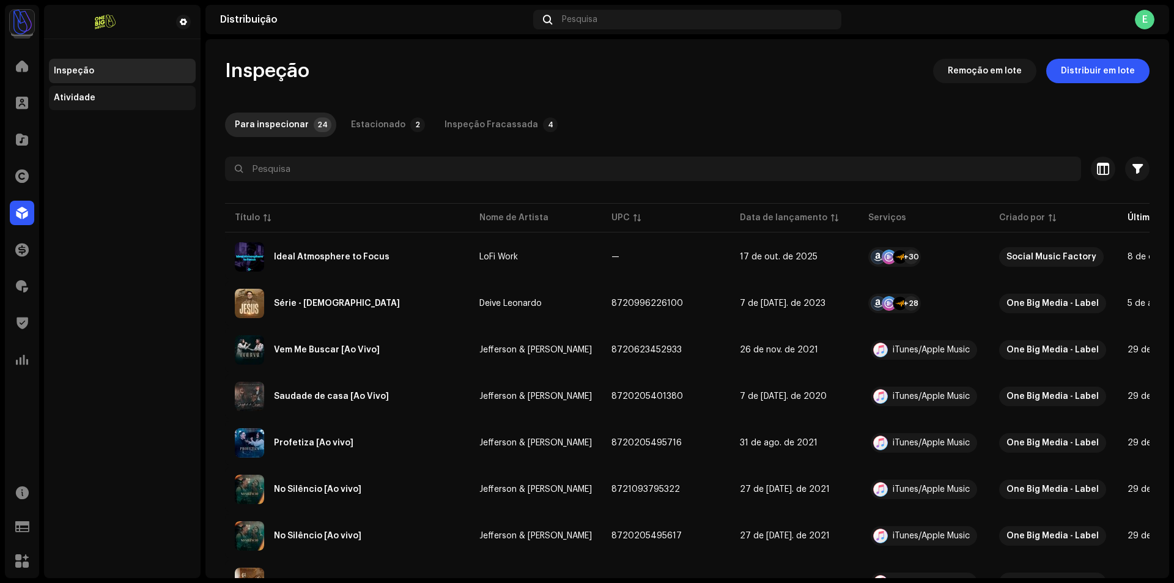
click at [110, 104] on div "Atividade" at bounding box center [122, 98] width 147 height 24
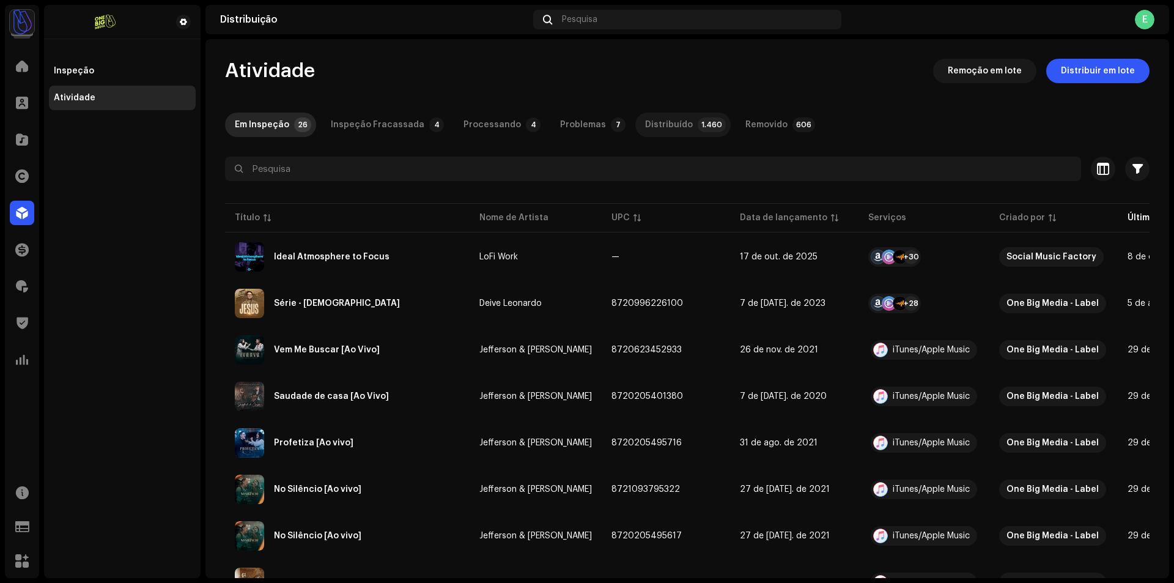
click at [670, 131] on div "Distribuído" at bounding box center [669, 124] width 48 height 24
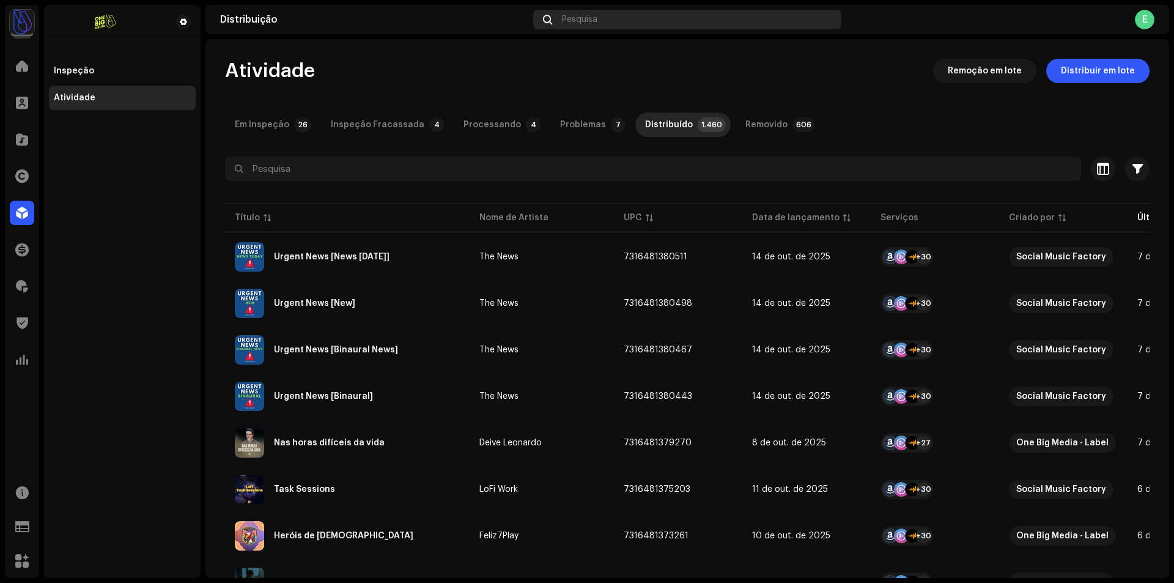
click at [577, 28] on div "Pesquisa" at bounding box center [687, 20] width 308 height 20
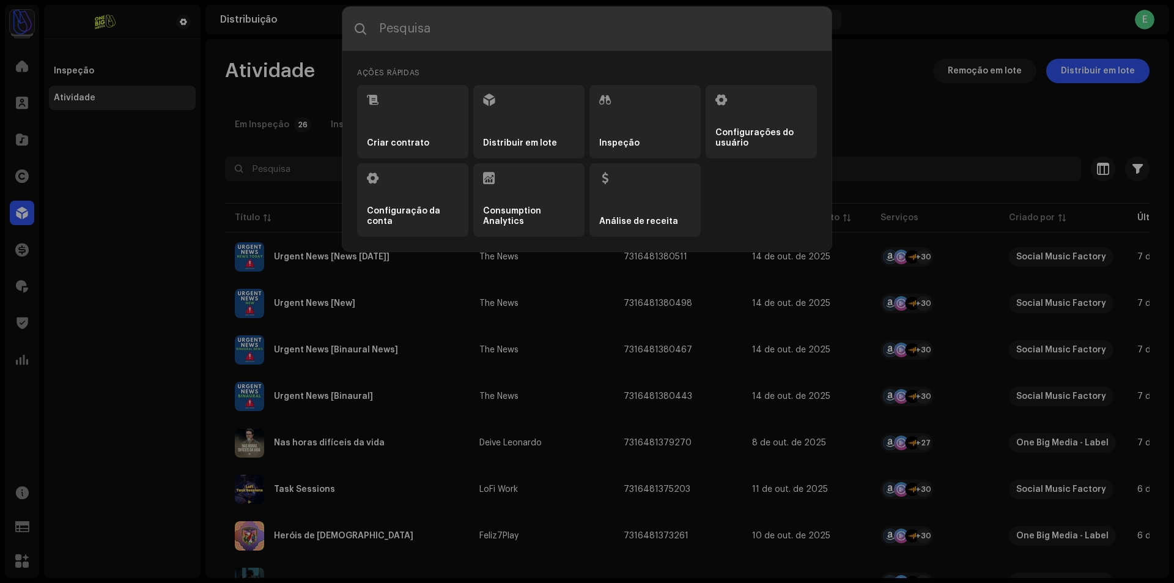
paste input "7316481030454"
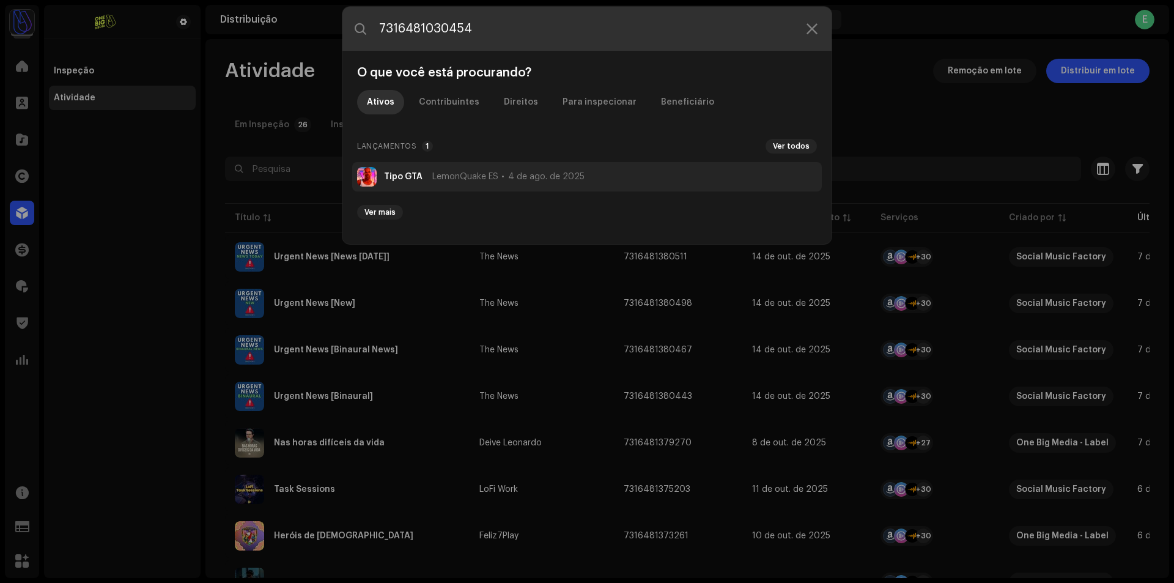
type input "7316481030454"
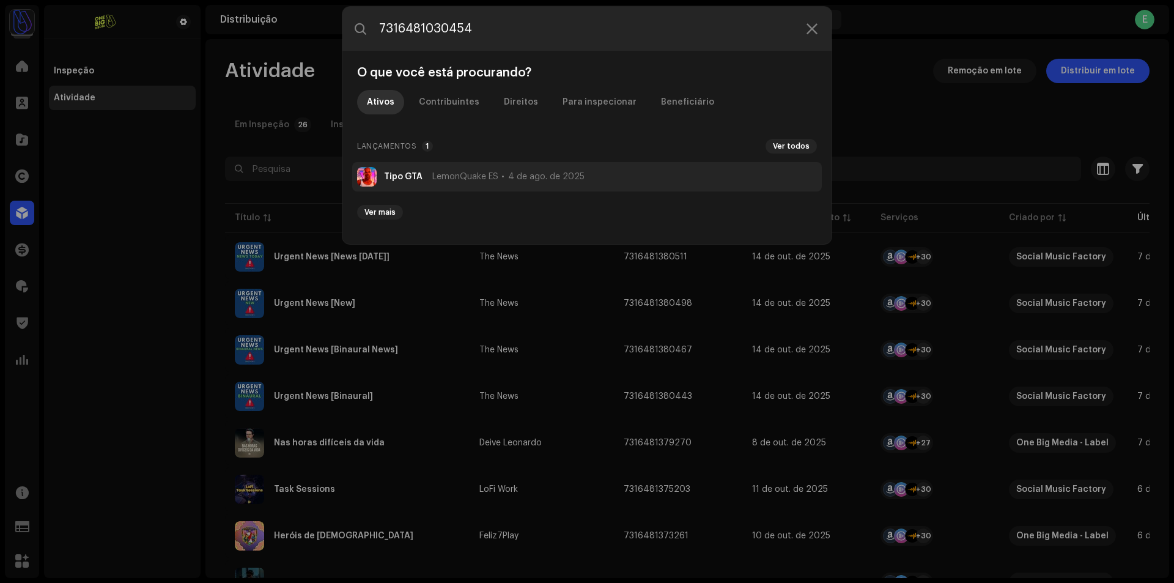
click at [564, 186] on li "Tipo GTA LemonQuake ES 4 de ago. de 2025" at bounding box center [586, 176] width 469 height 29
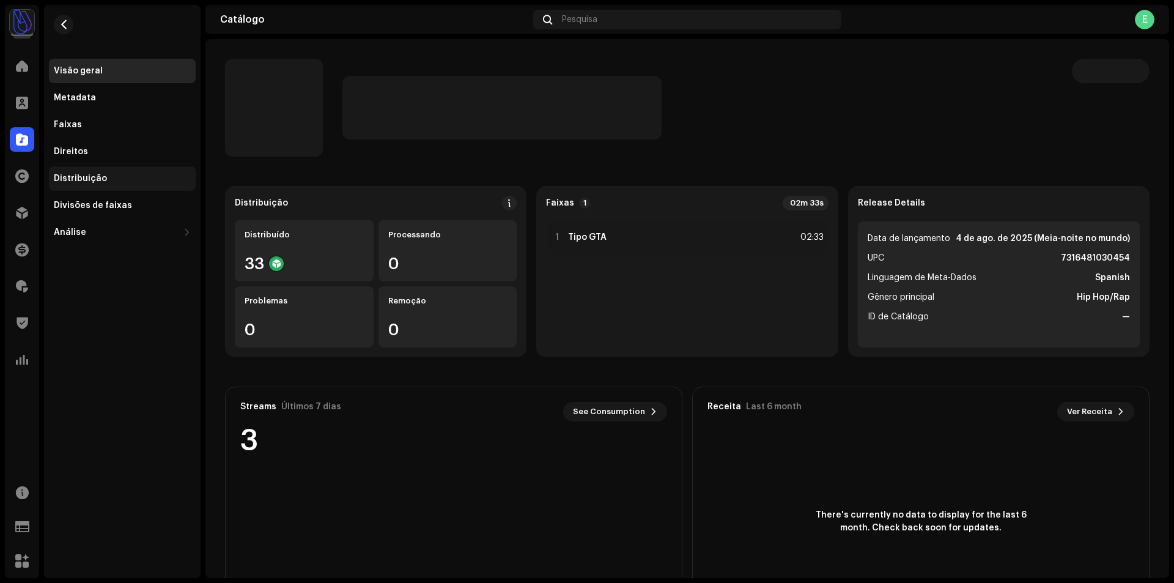
click at [116, 168] on div "Distribuição" at bounding box center [122, 178] width 147 height 24
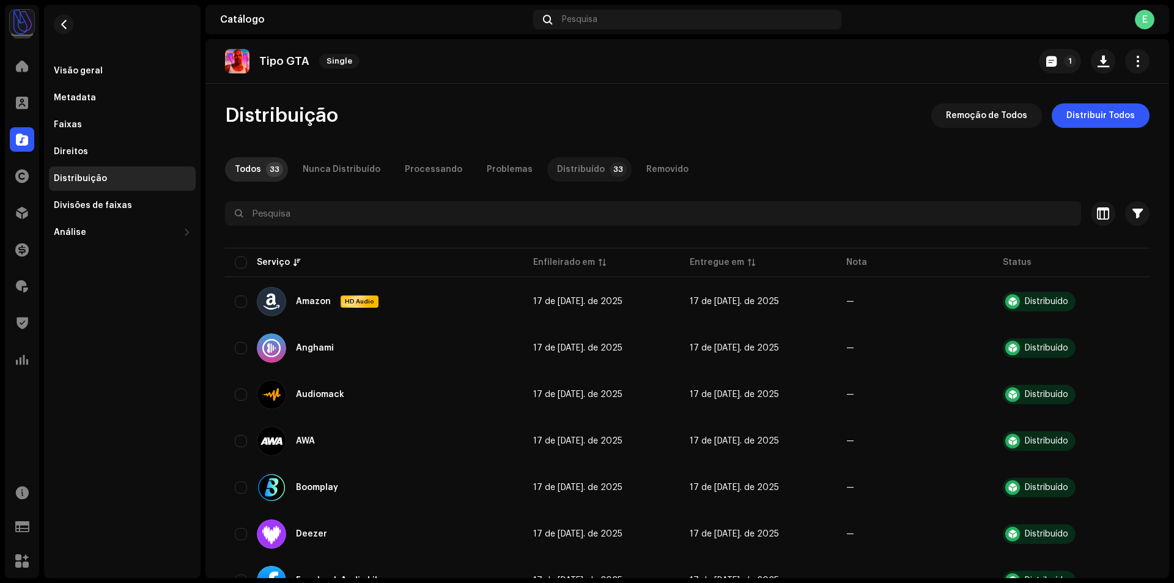
click at [595, 161] on p-tab "Distribuído 33" at bounding box center [589, 169] width 84 height 24
click at [75, 80] on div "Visão geral" at bounding box center [122, 71] width 147 height 24
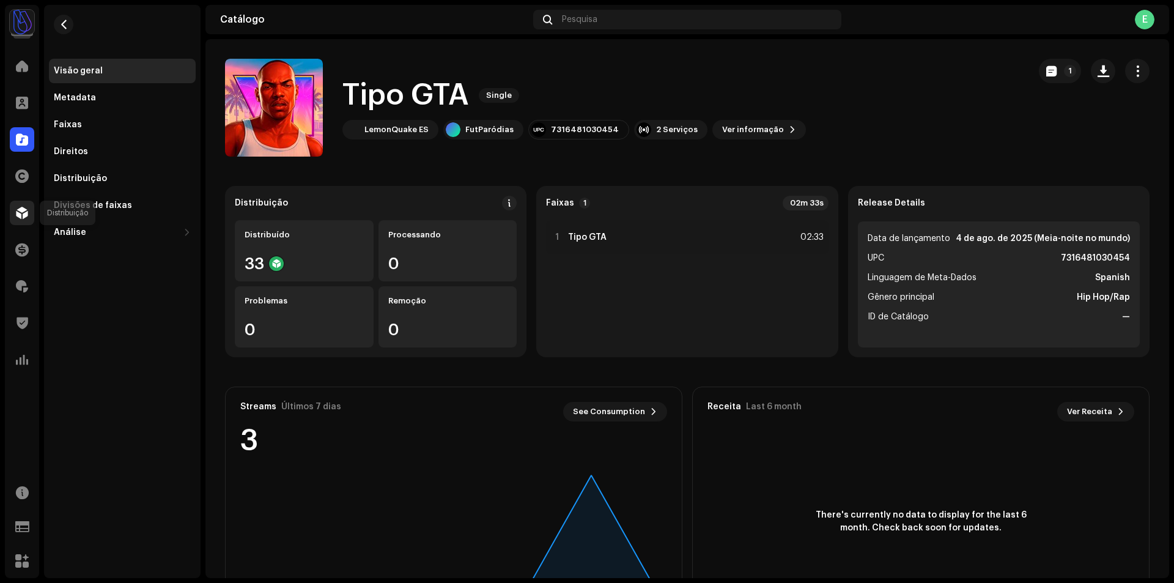
click at [29, 211] on div at bounding box center [22, 212] width 24 height 24
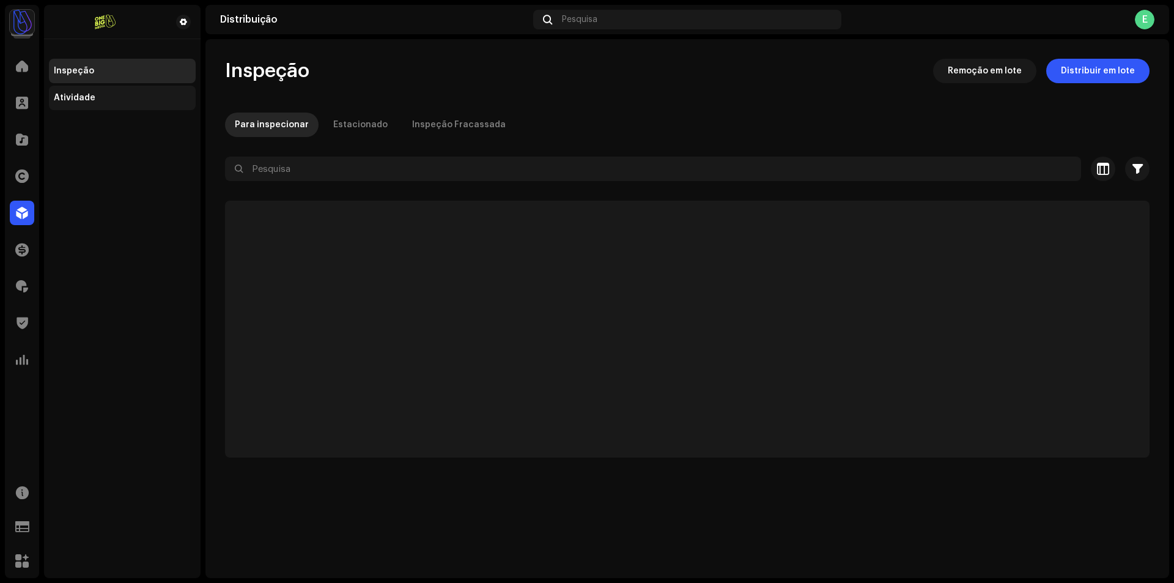
click at [175, 99] on div "Atividade" at bounding box center [122, 98] width 137 height 10
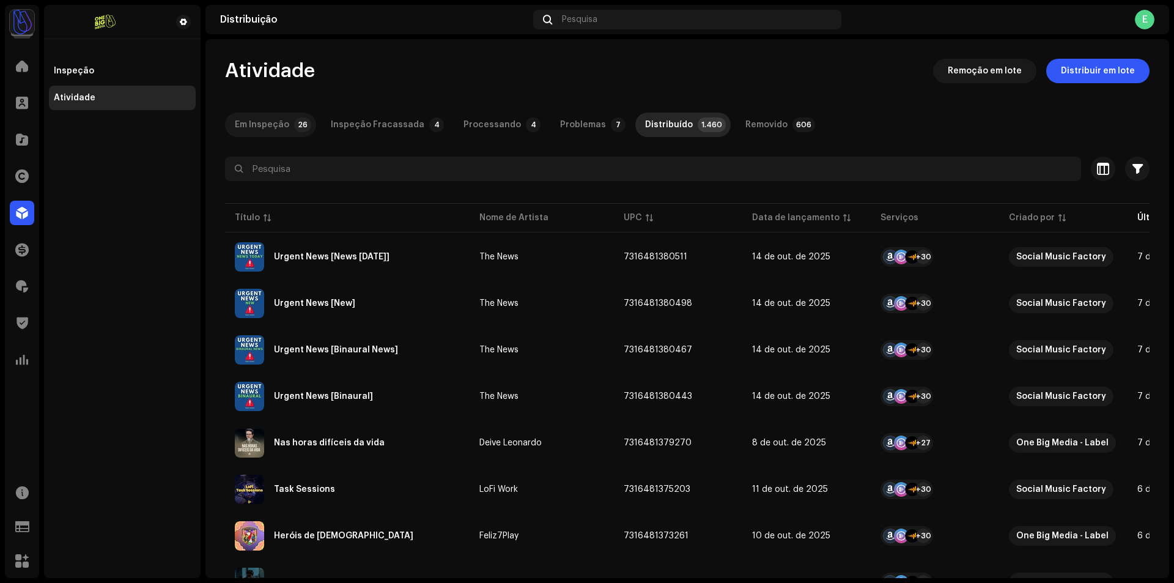
click at [281, 127] on div "Em Inspeção" at bounding box center [262, 124] width 54 height 24
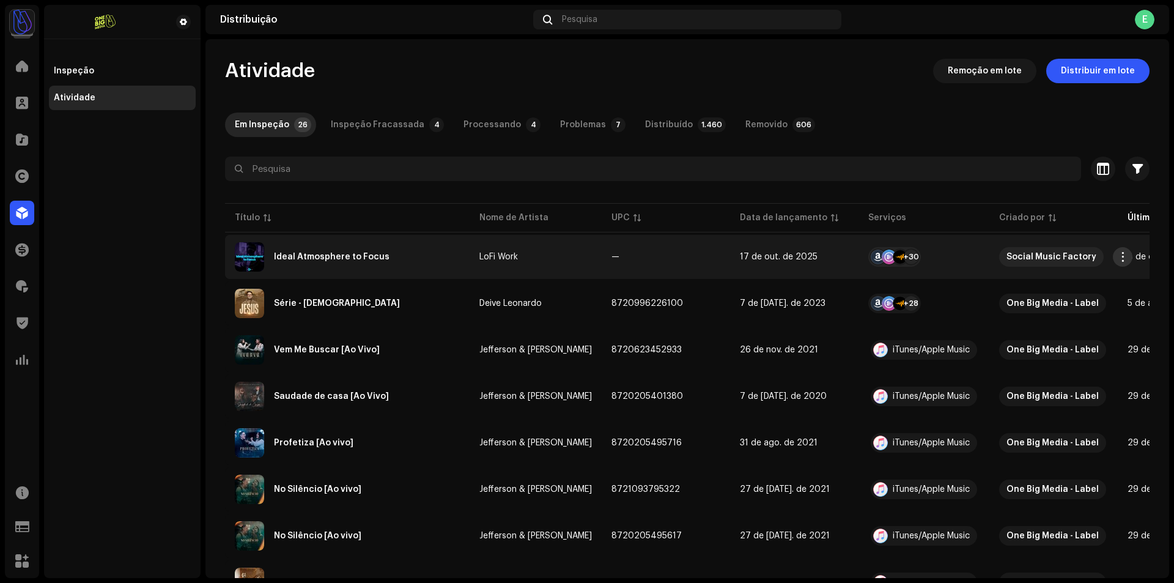
click at [1126, 258] on span "button" at bounding box center [1122, 257] width 9 height 10
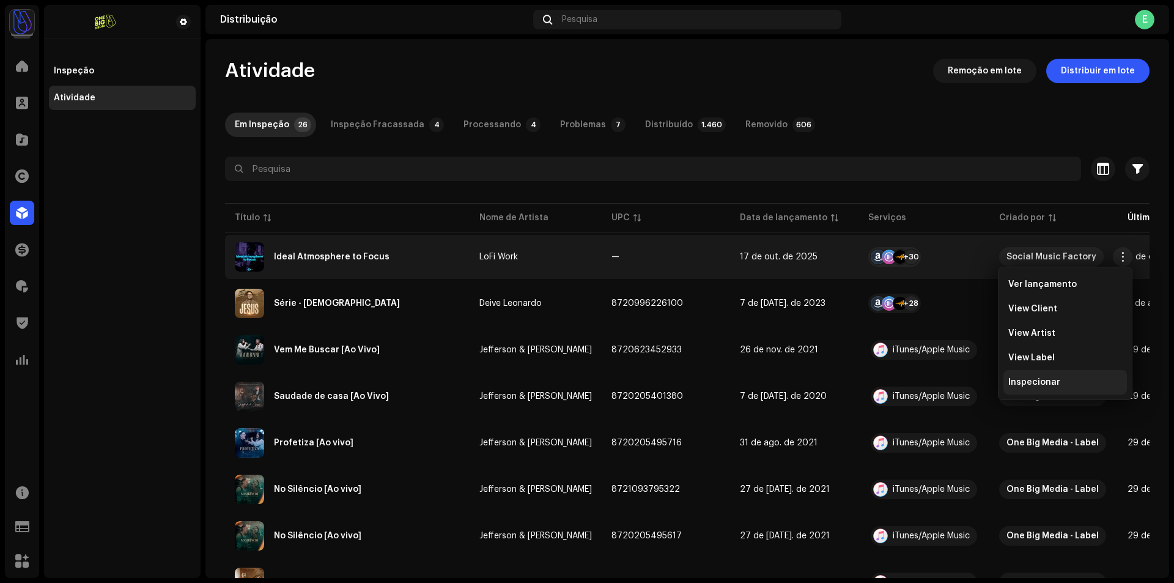
click at [1040, 377] on span "Inspecionar" at bounding box center [1034, 382] width 52 height 10
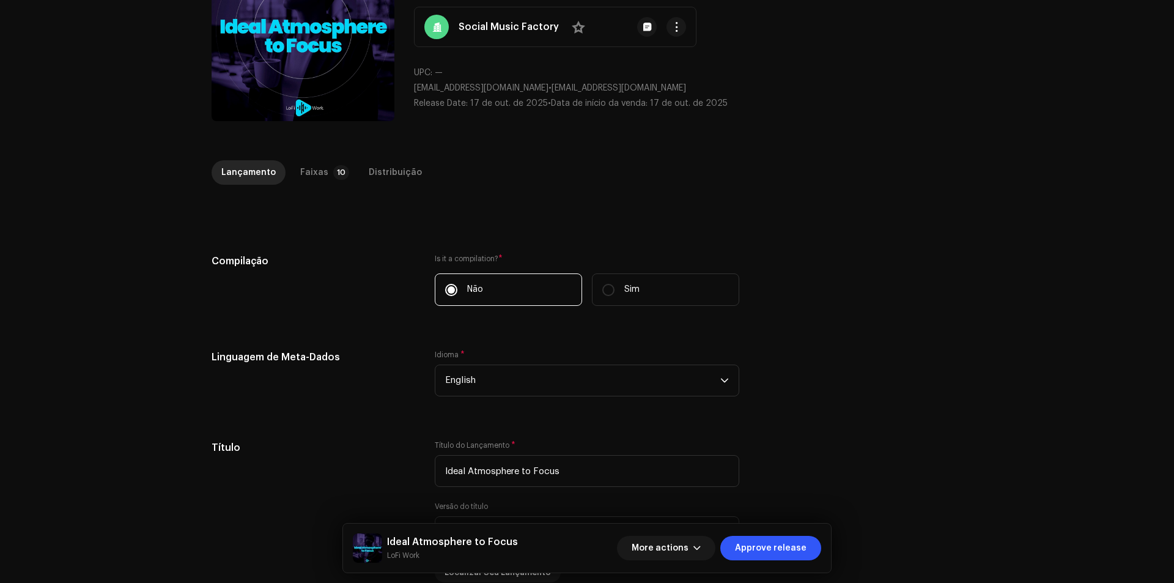
scroll to position [245, 0]
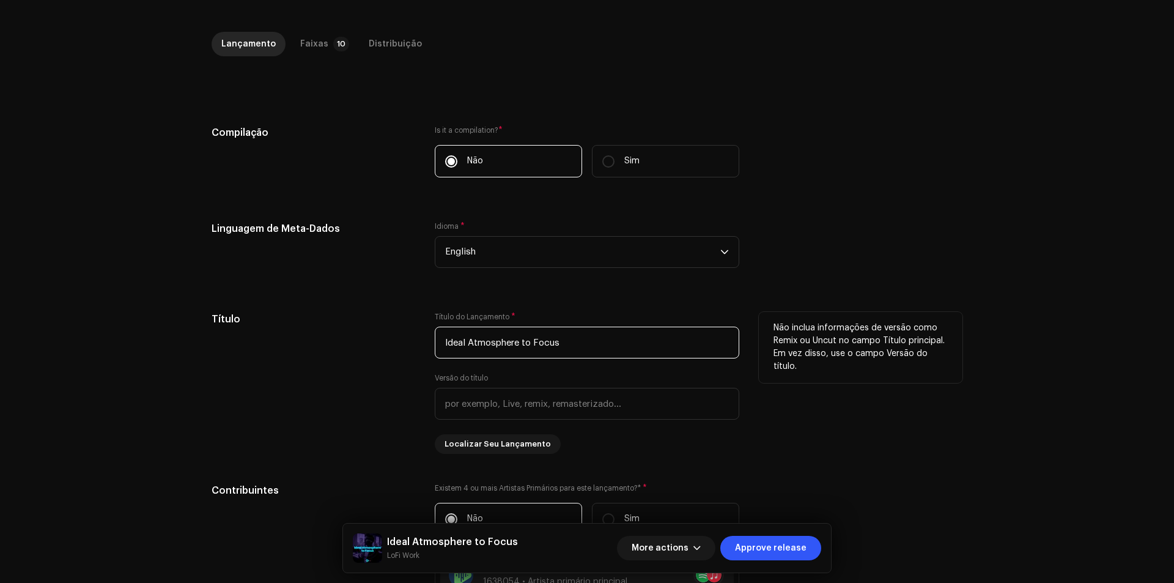
click at [526, 334] on input "Ideal Atmosphere to Focus" at bounding box center [587, 342] width 304 height 32
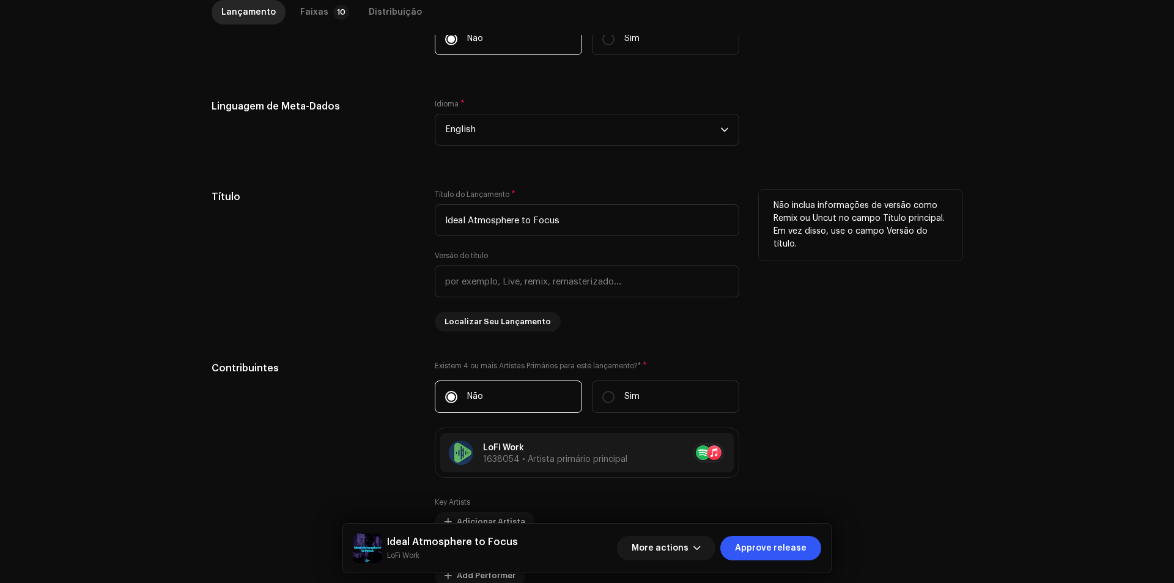
click at [691, 321] on div "Título do Lançamento * Ideal Atmosphere to Focus Versão do título Localizar Seu…" at bounding box center [587, 260] width 304 height 142
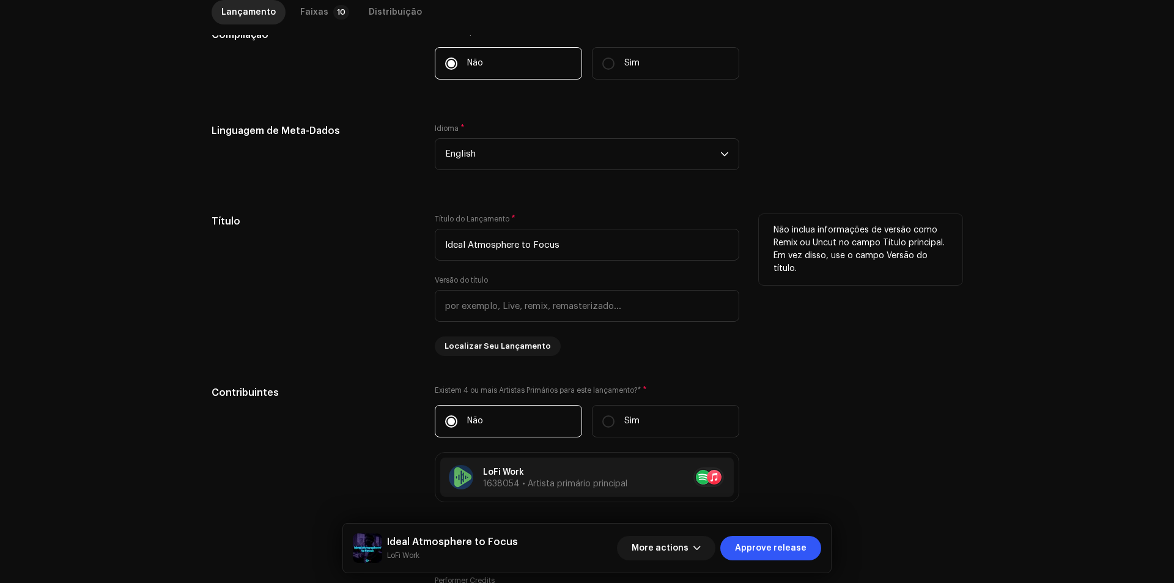
scroll to position [244, 0]
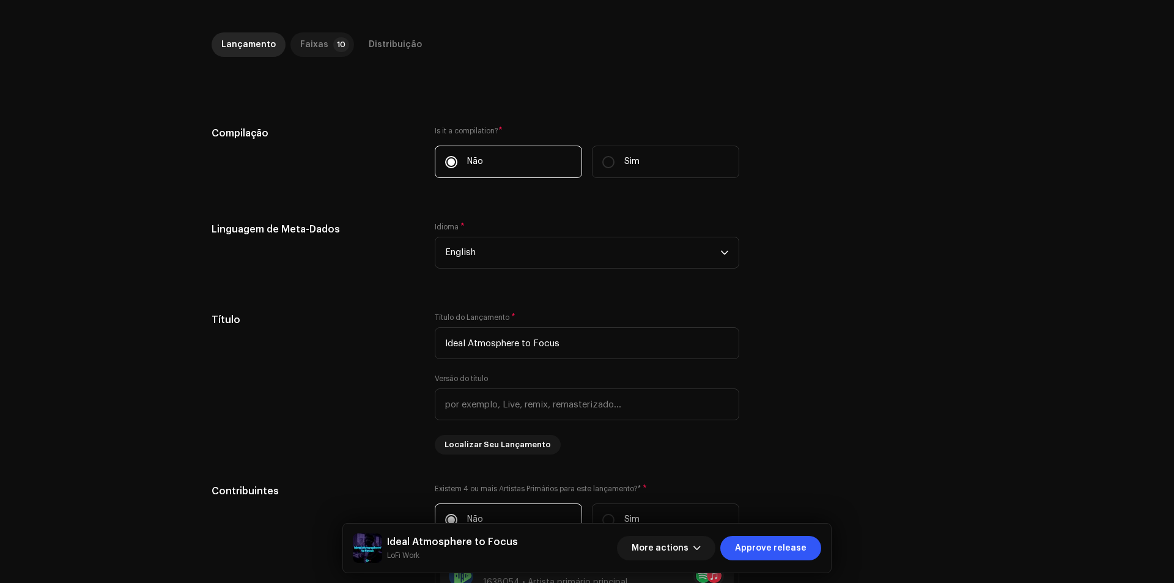
click at [310, 42] on div "Faixas" at bounding box center [314, 44] width 28 height 24
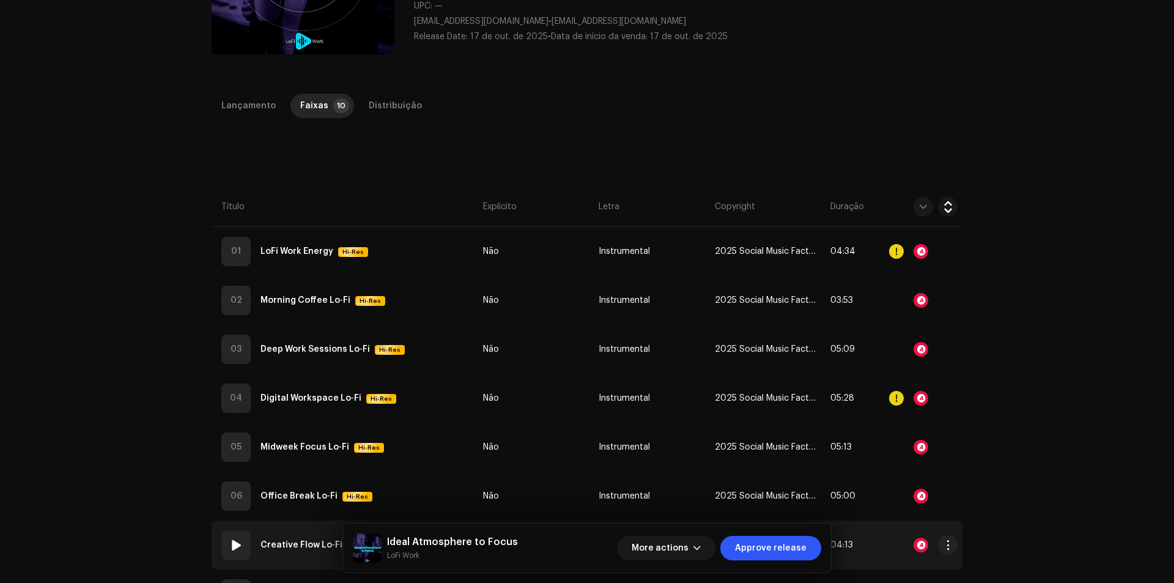
scroll to position [404, 0]
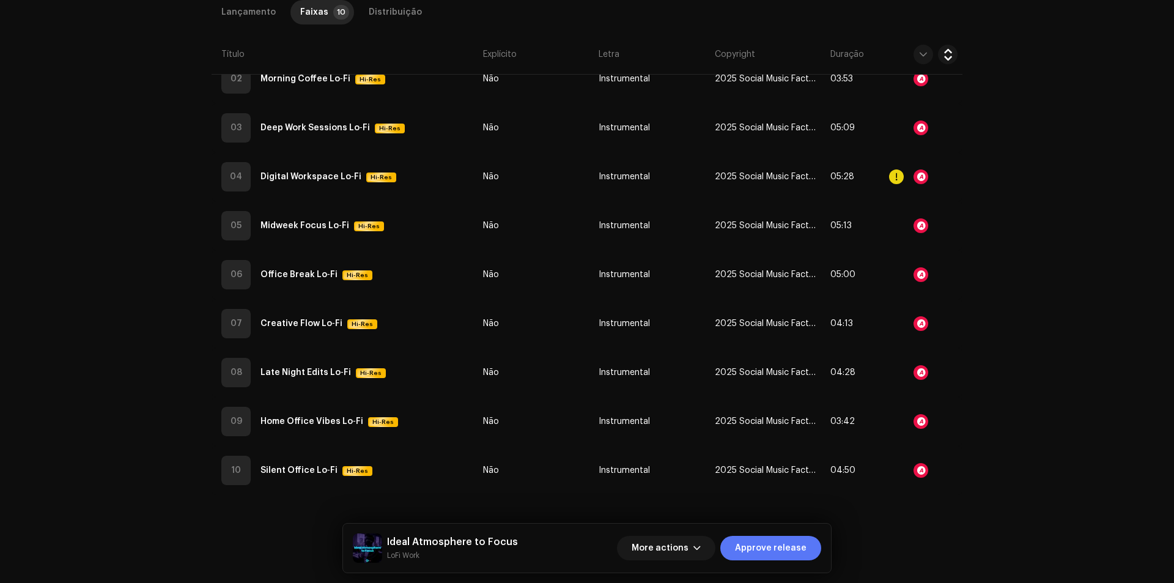
click at [790, 547] on span "Approve release" at bounding box center [771, 547] width 72 height 24
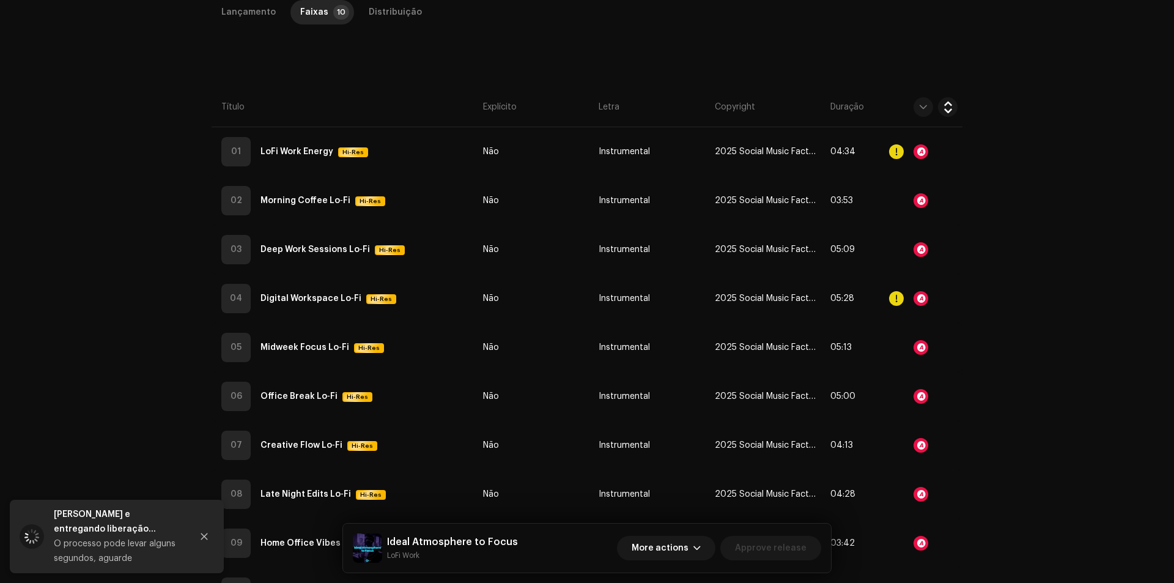
scroll to position [0, 0]
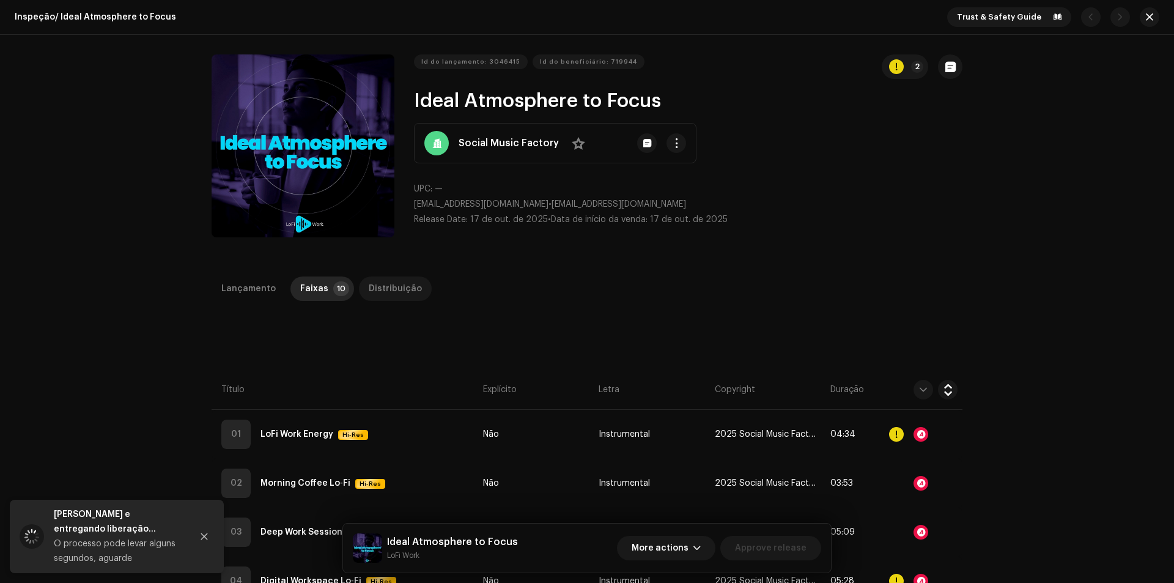
click at [373, 290] on div "Distribuição" at bounding box center [395, 288] width 53 height 24
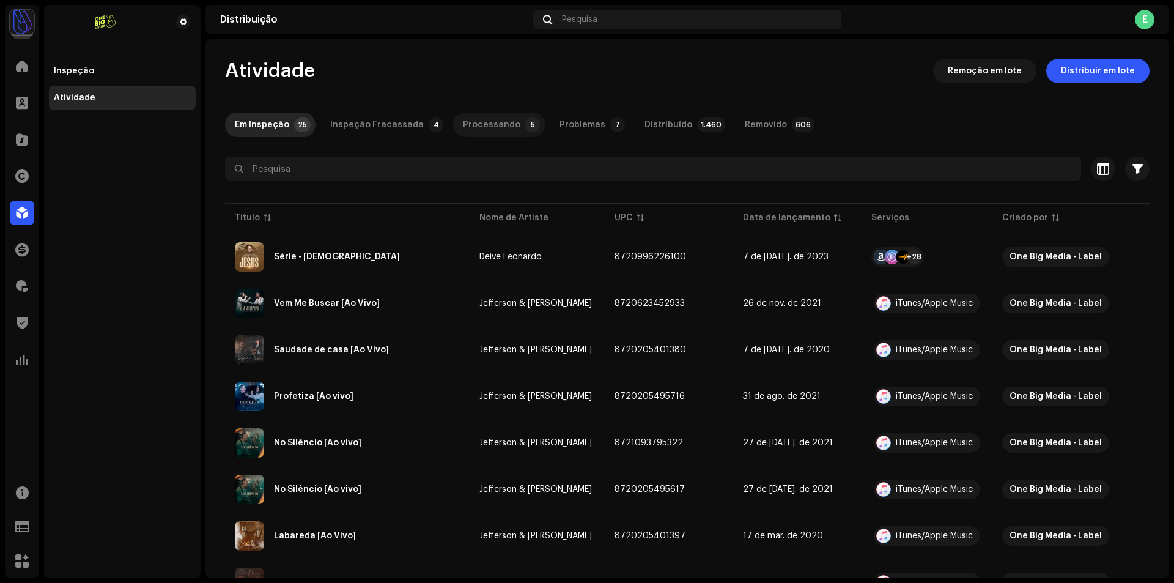
click at [525, 126] on p-badge "5" at bounding box center [532, 124] width 15 height 15
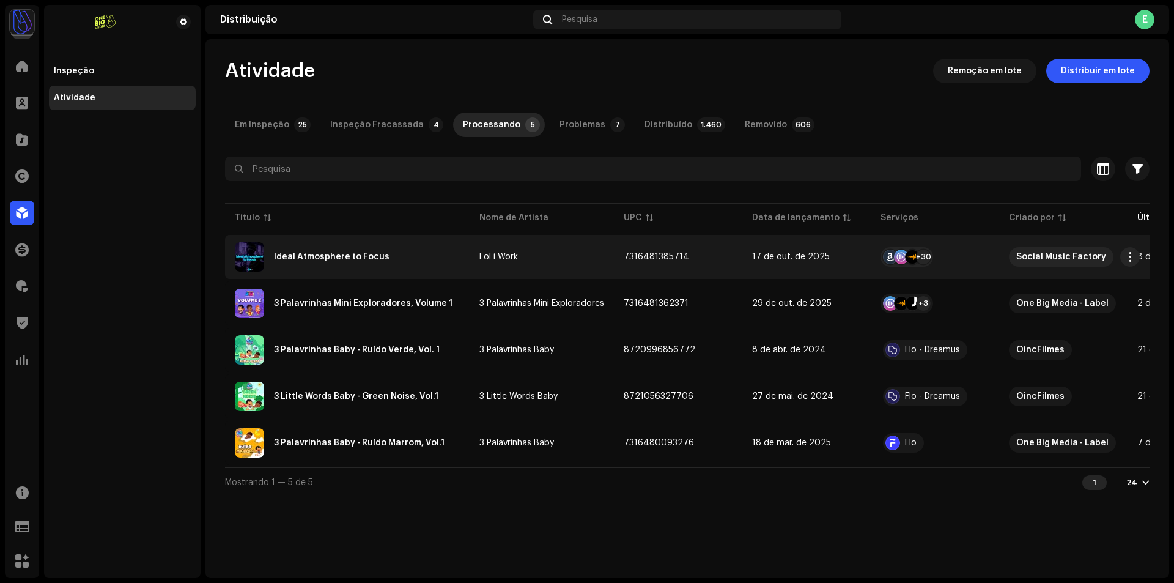
drag, startPoint x: 700, startPoint y: 258, endPoint x: 608, endPoint y: 249, distance: 92.8
click at [608, 249] on tr "Ideal Atmosphere to Focus LoFi Work 7316481385714 17 de out. de 2025 +30 Social…" at bounding box center [868, 257] width 1287 height 44
